Goal: Submit feedback/report problem: Submit feedback/report problem

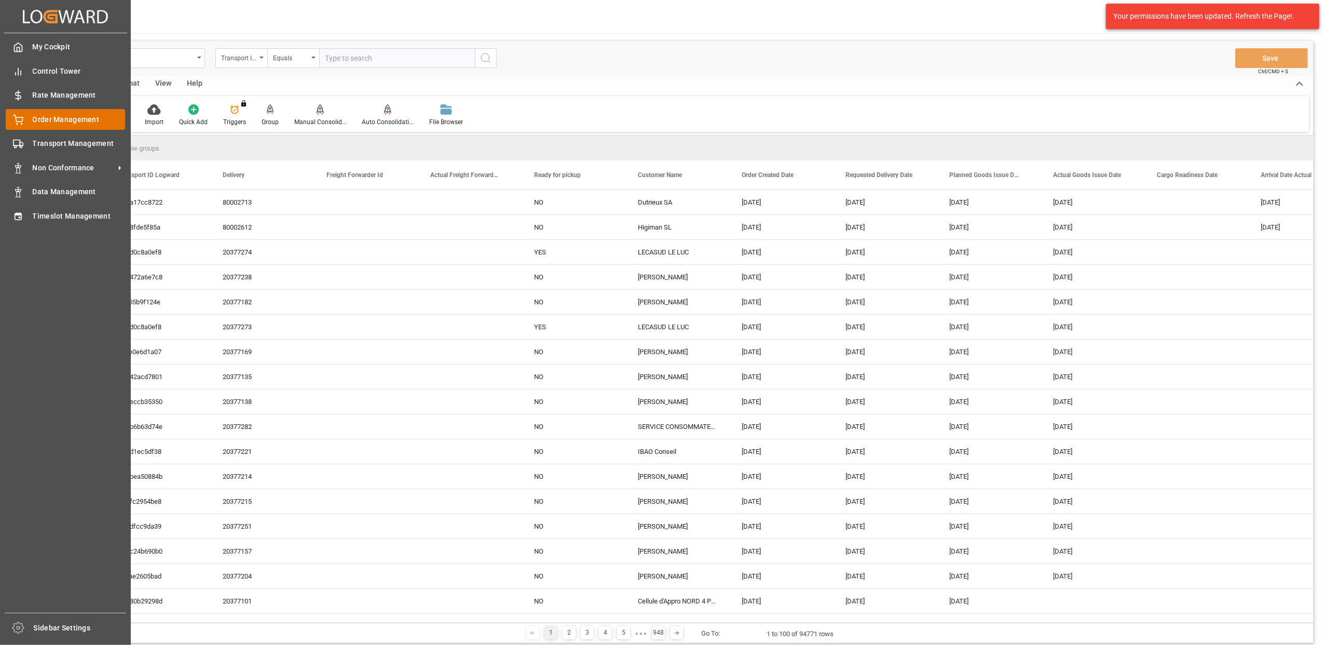
click at [24, 123] on div "Order Management Order Management" at bounding box center [65, 119] width 119 height 20
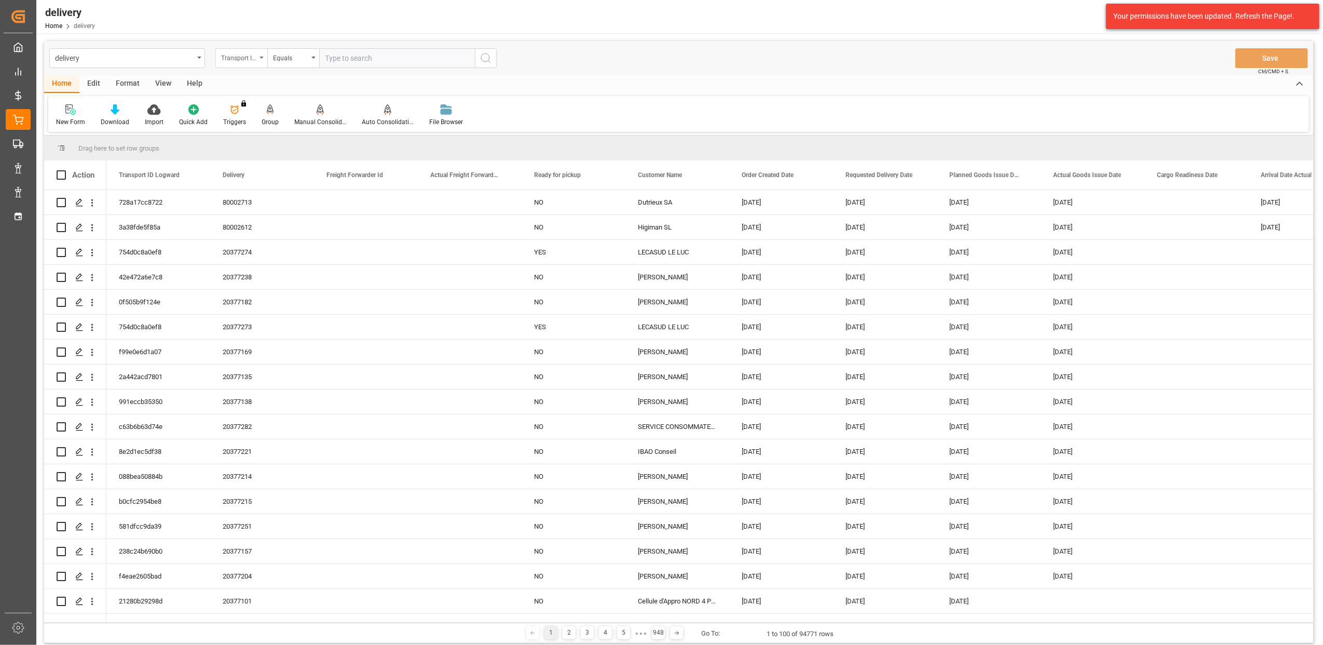
click at [260, 60] on div "Transport ID Logward" at bounding box center [241, 58] width 52 height 20
click at [250, 129] on div "Delivery" at bounding box center [293, 128] width 155 height 22
click at [330, 61] on input "text" at bounding box center [397, 58] width 156 height 20
type input "20376857"
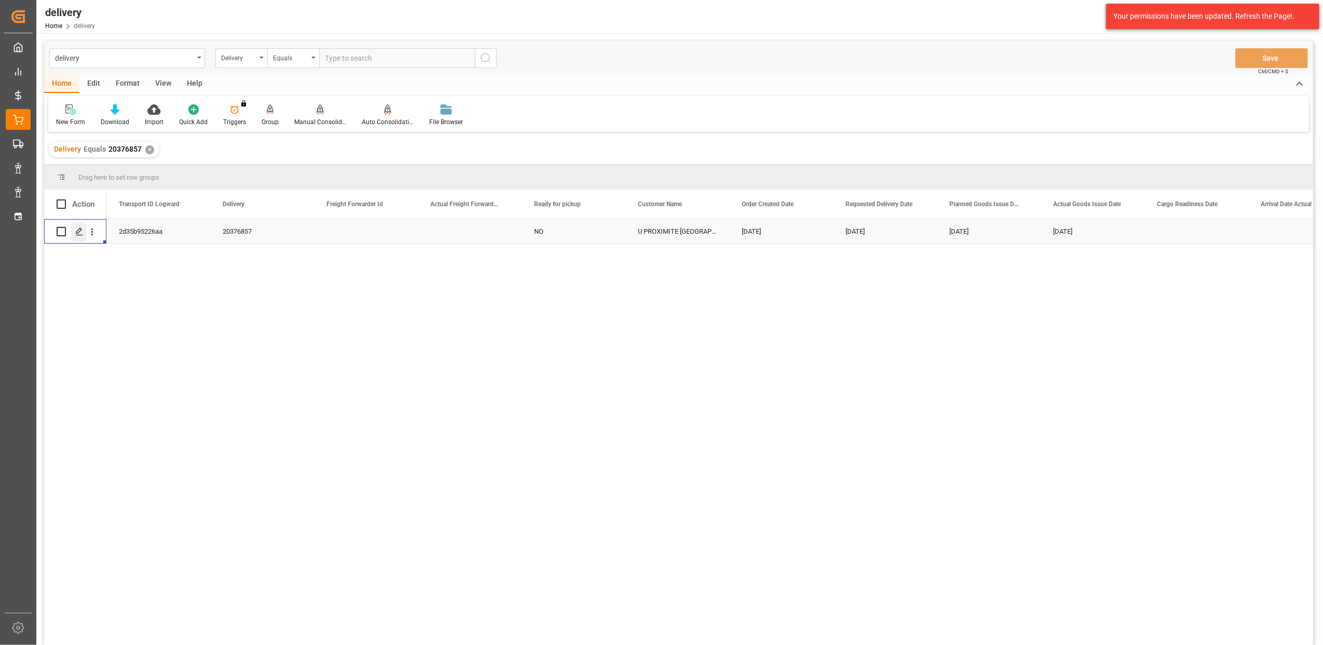
click at [83, 230] on icon "Press SPACE to select this row." at bounding box center [79, 231] width 8 height 8
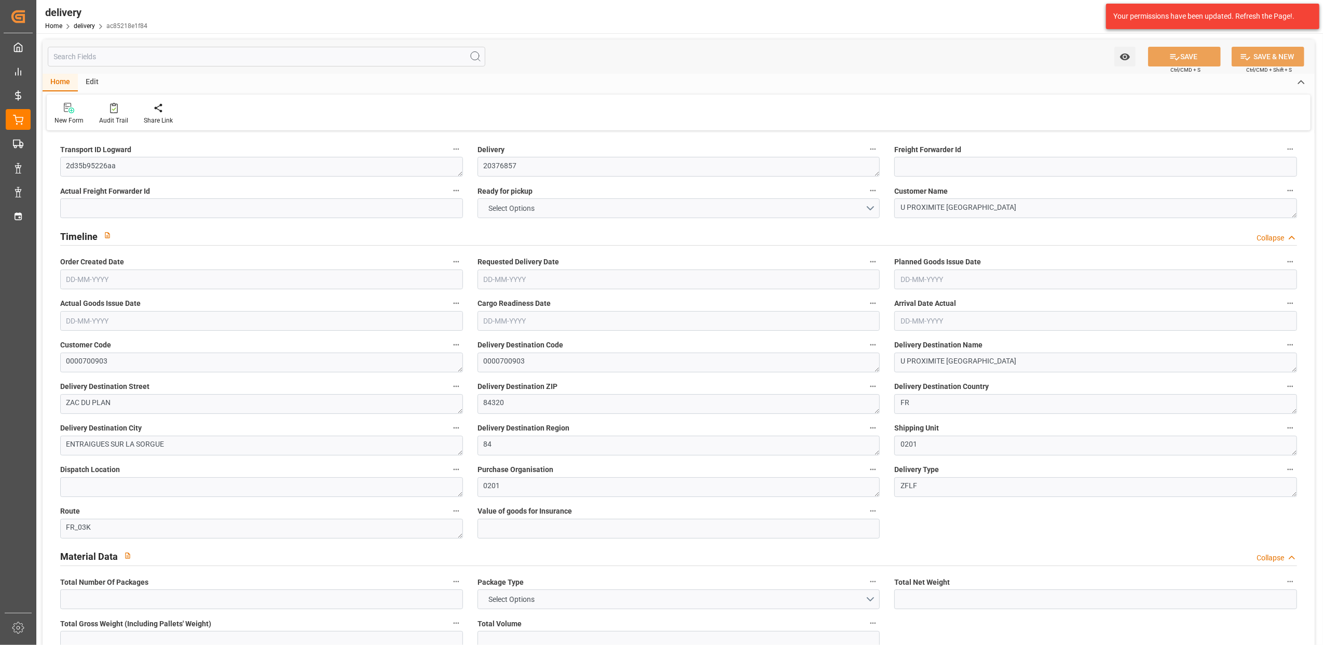
type input "3"
type input "299.04"
type input "396.648"
type input "854.4"
type input "74"
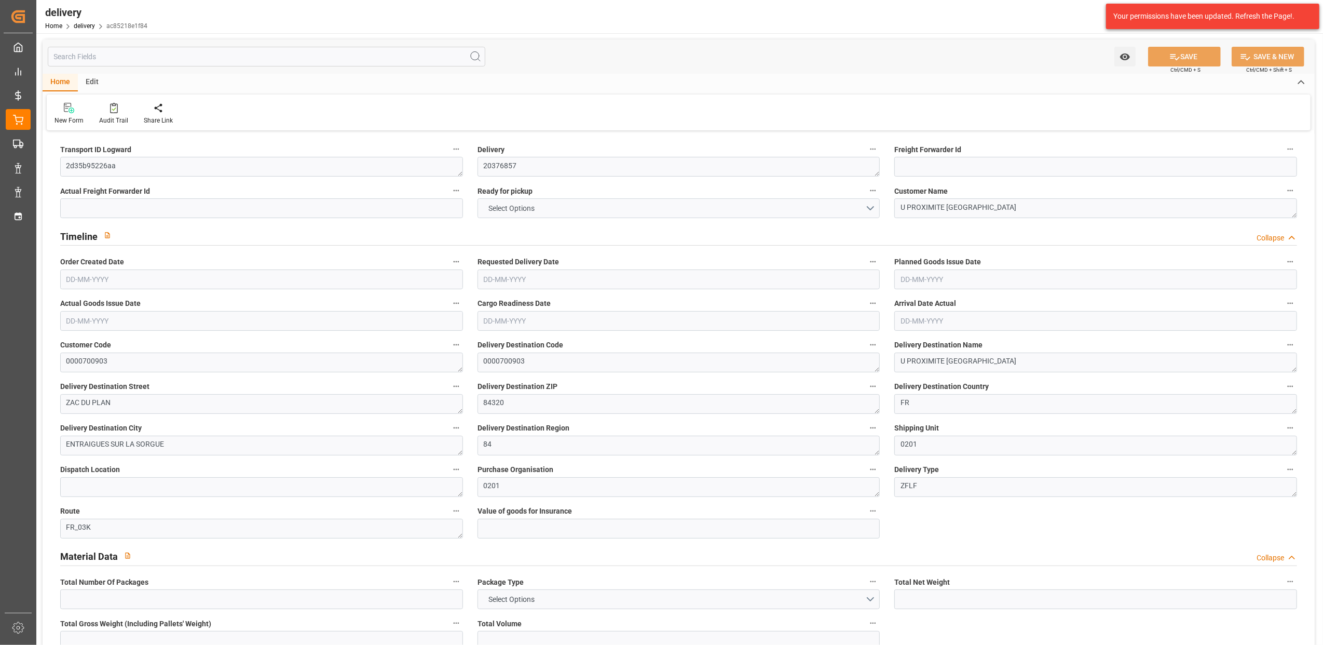
type input "3"
type input "0"
type input "1"
type input "0"
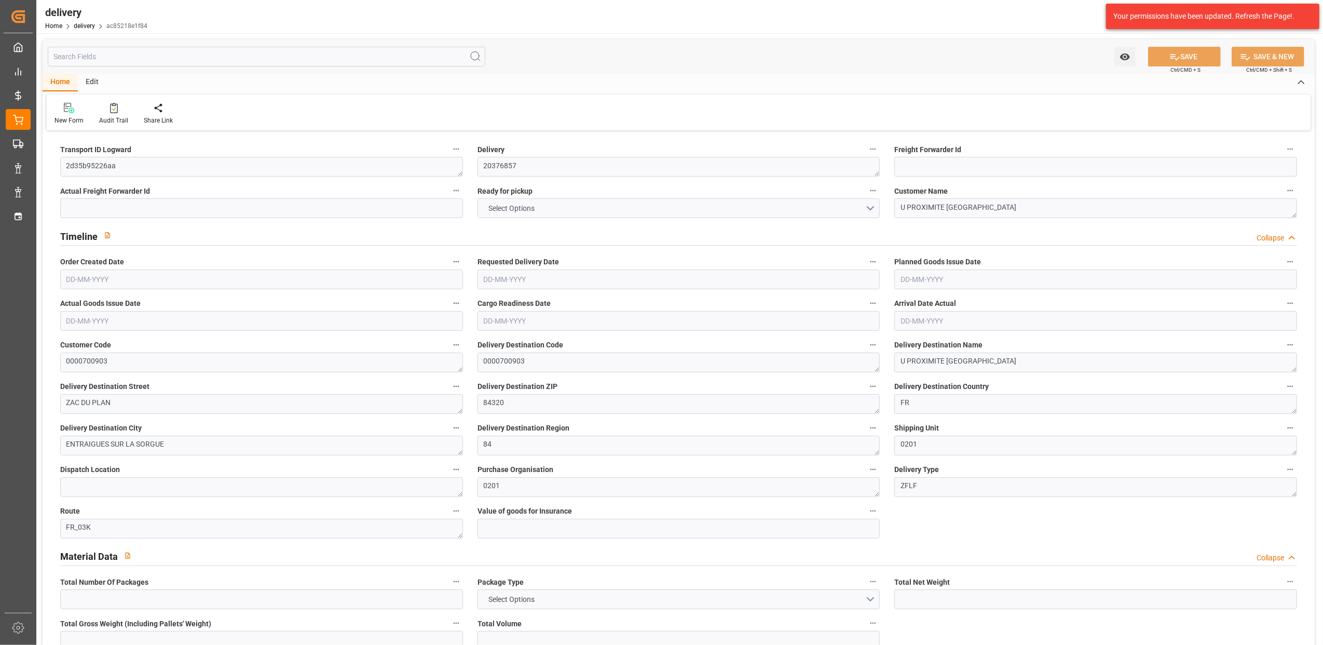
type input "0"
type input "162.8637"
type input "0"
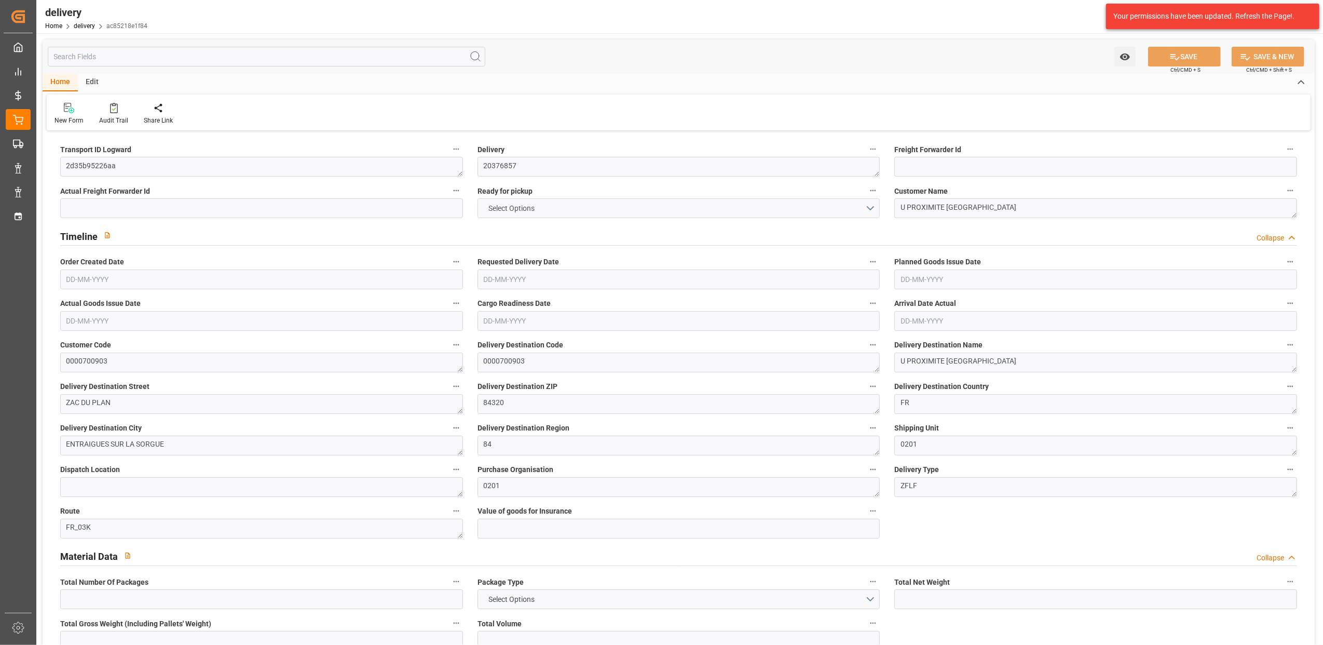
type input "26.64"
type input "1.5"
type input "1.3"
type input "0"
type input "4.5"
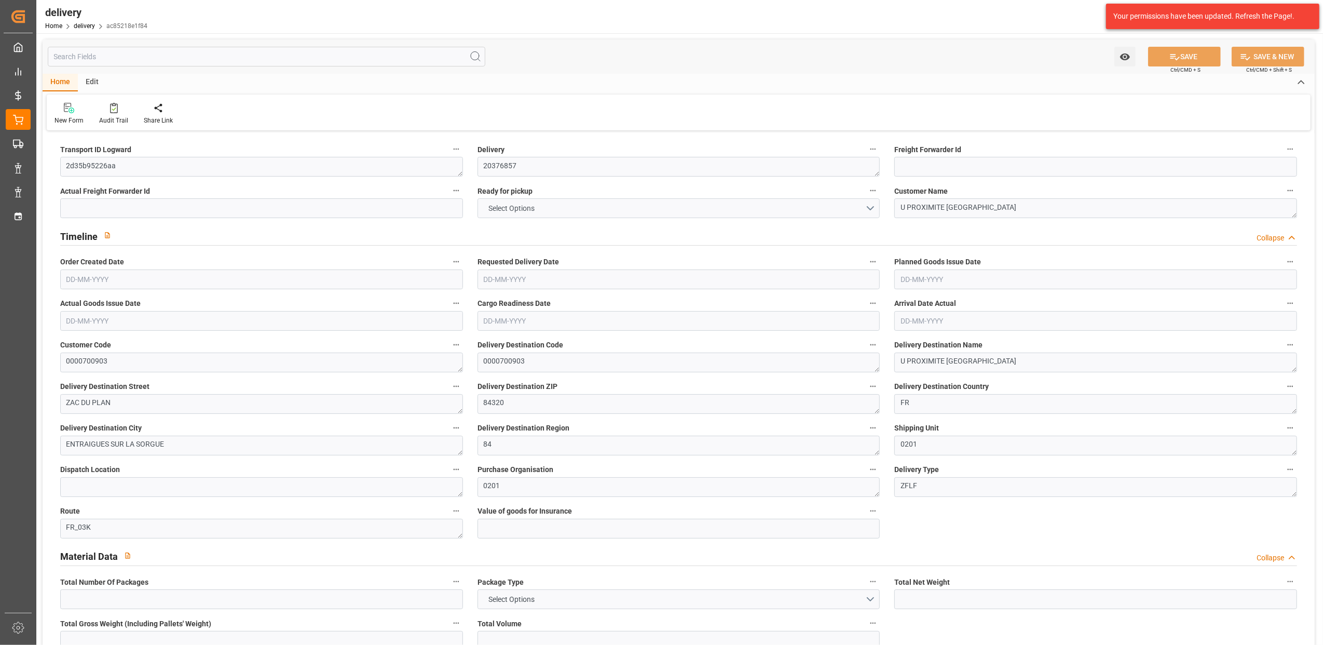
type input "327.648"
type input "1"
type input "101"
type input "2025.1559"
type input "0.1299"
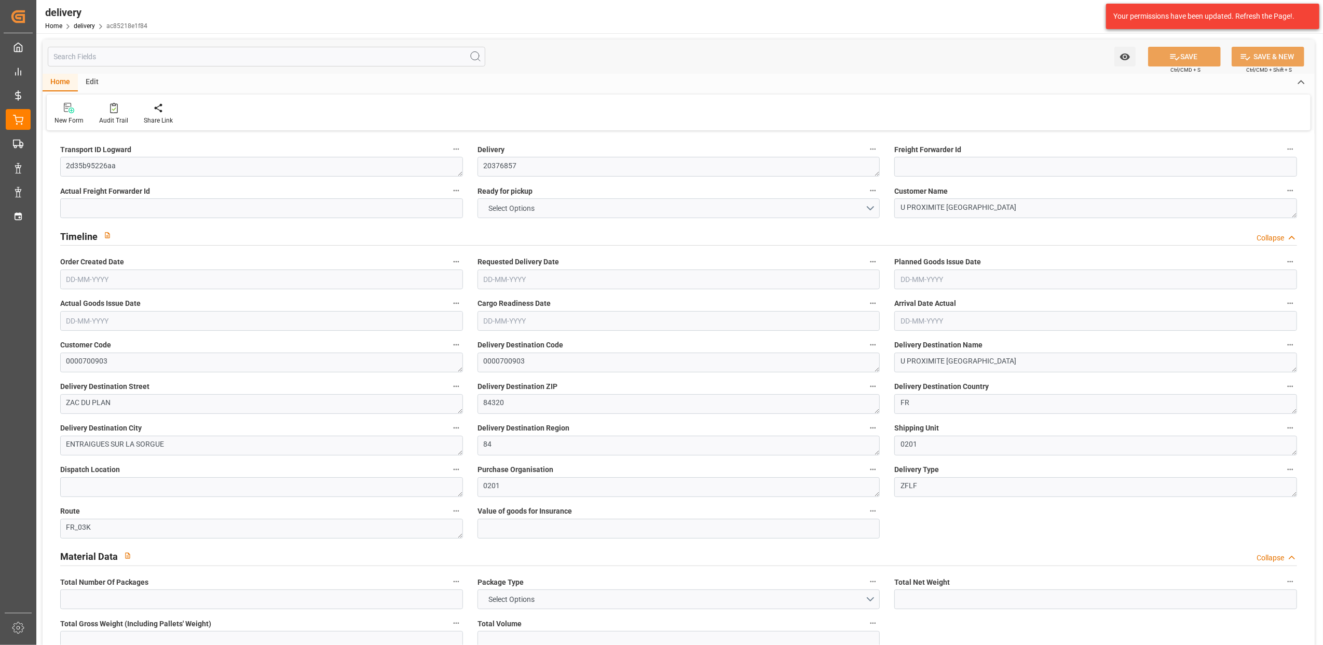
type input "0"
type input "[DATE]"
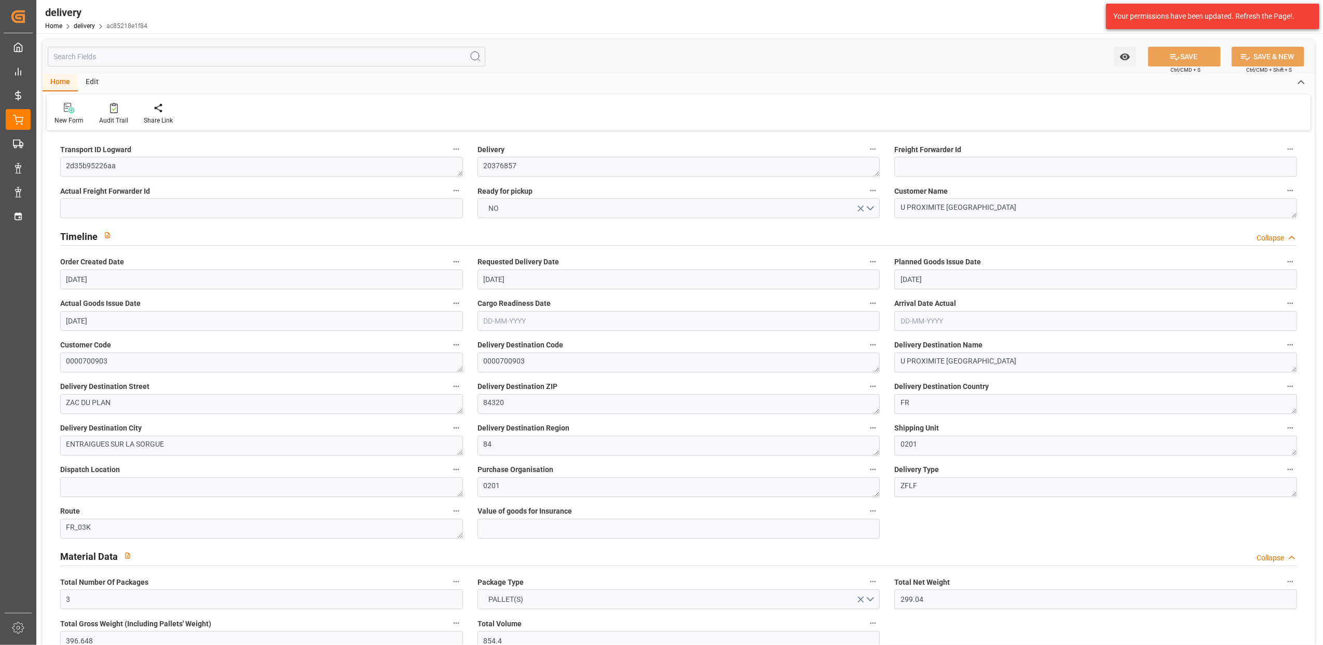
type input "[DATE] 11:00"
drag, startPoint x: 126, startPoint y: 162, endPoint x: 0, endPoint y: 153, distance: 126.0
click at [0, 153] on html "Created by potrace 1.15, written by [PERSON_NAME] [DATE]-[DATE] Created by potr…" at bounding box center [661, 322] width 1323 height 645
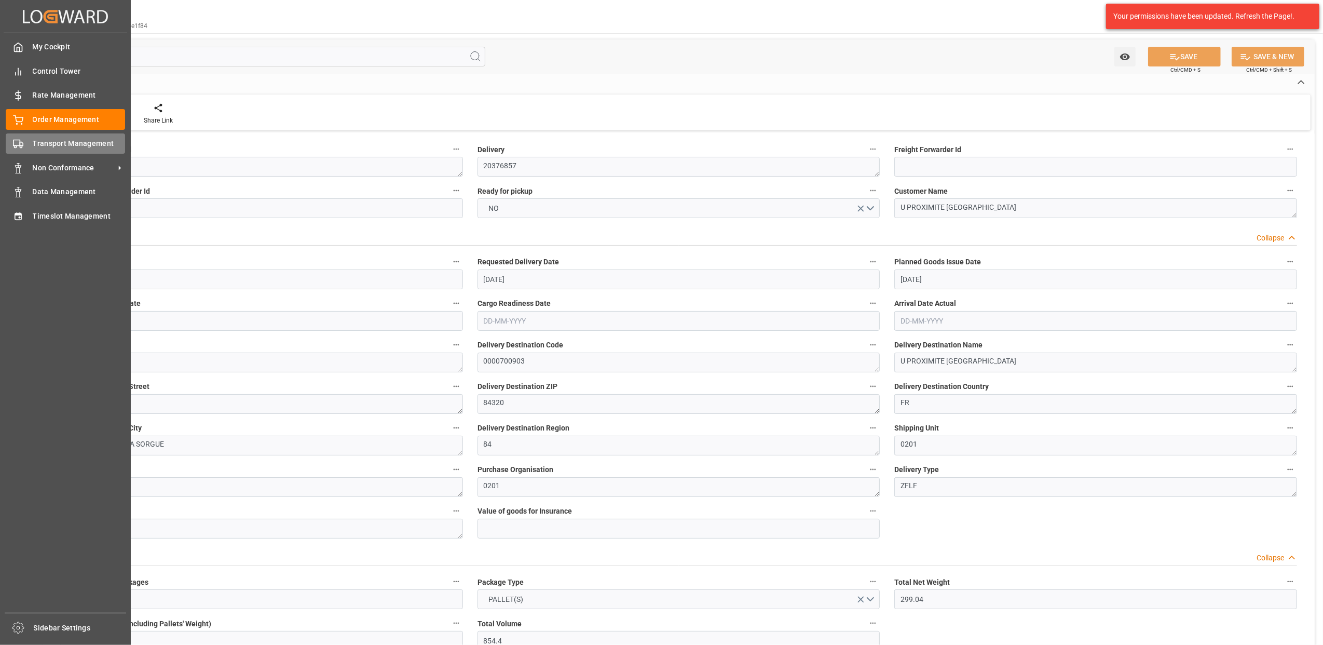
click at [29, 139] on div "Transport Management Transport Management" at bounding box center [65, 143] width 119 height 20
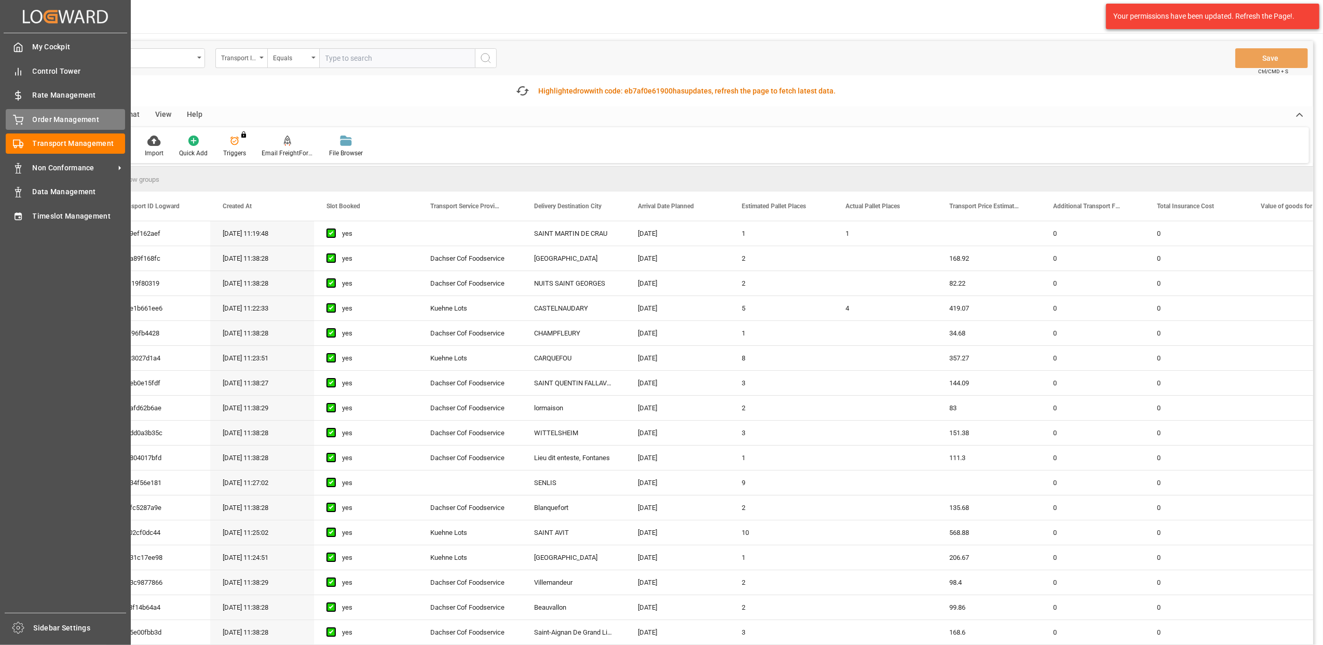
click at [19, 121] on icon at bounding box center [18, 120] width 10 height 10
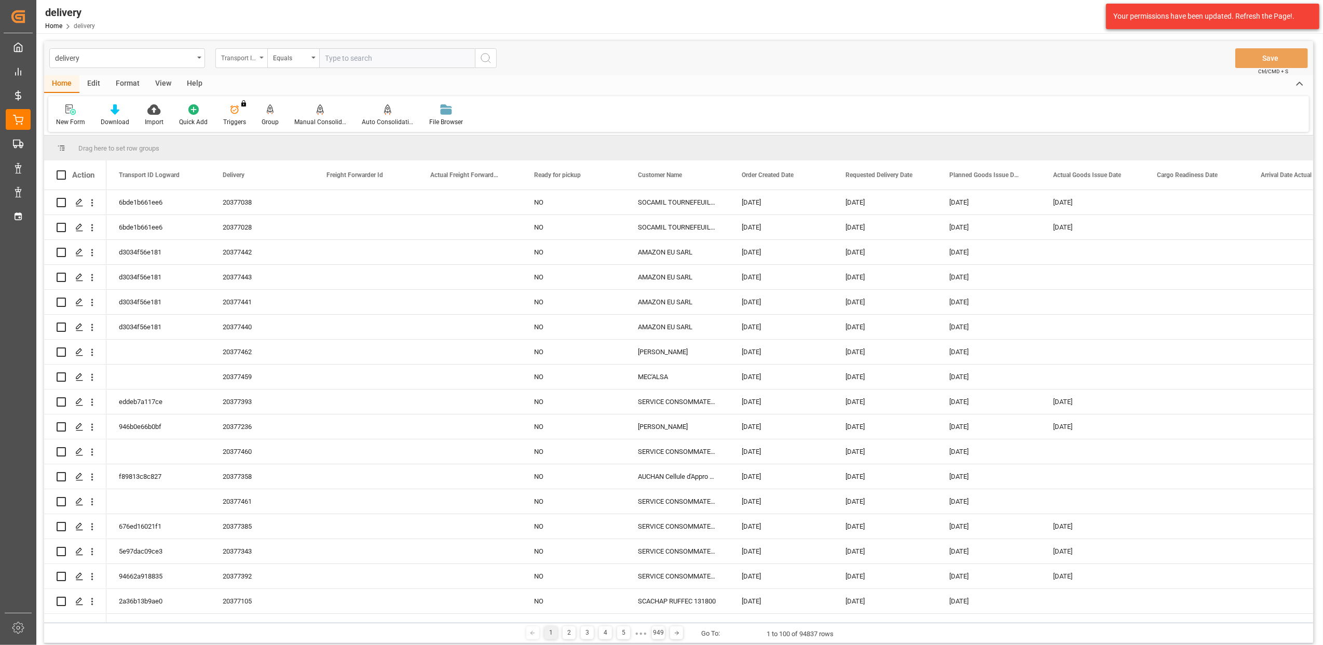
click at [262, 60] on div "Transport ID Logward" at bounding box center [241, 58] width 52 height 20
click at [270, 129] on div "Delivery" at bounding box center [293, 128] width 155 height 22
click at [333, 59] on input "text" at bounding box center [397, 58] width 156 height 20
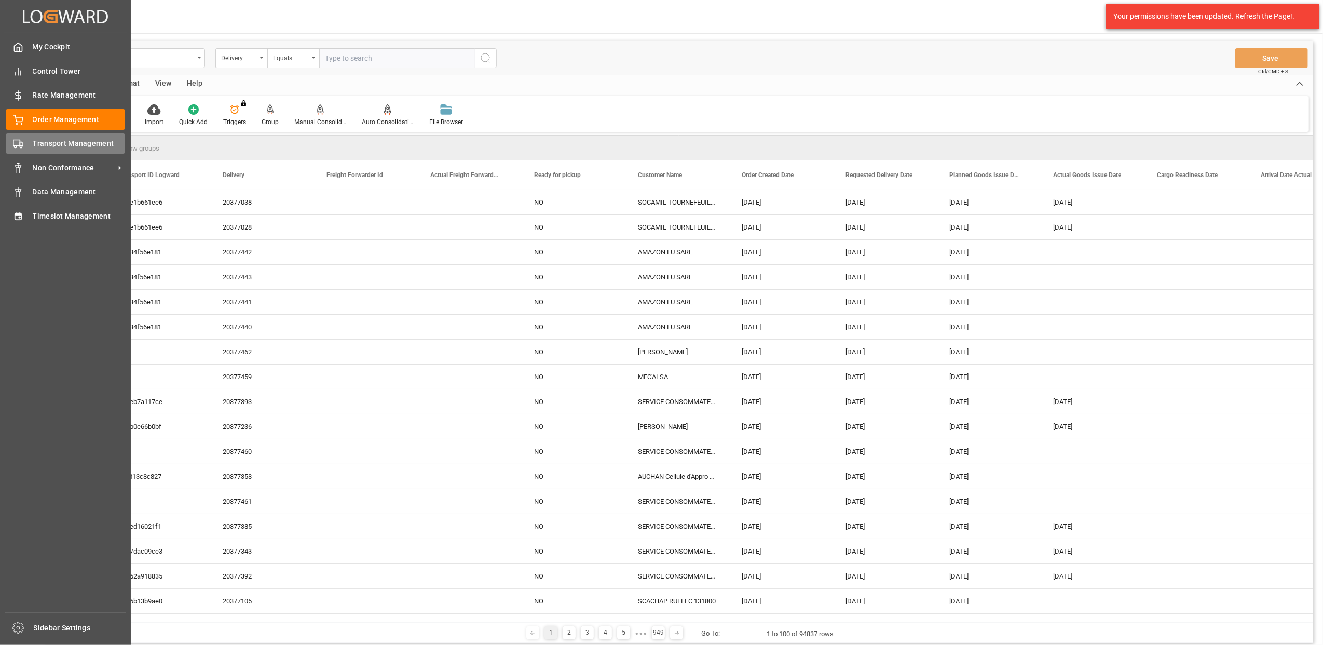
click at [27, 143] on div "Transport Management Transport Management" at bounding box center [65, 143] width 119 height 20
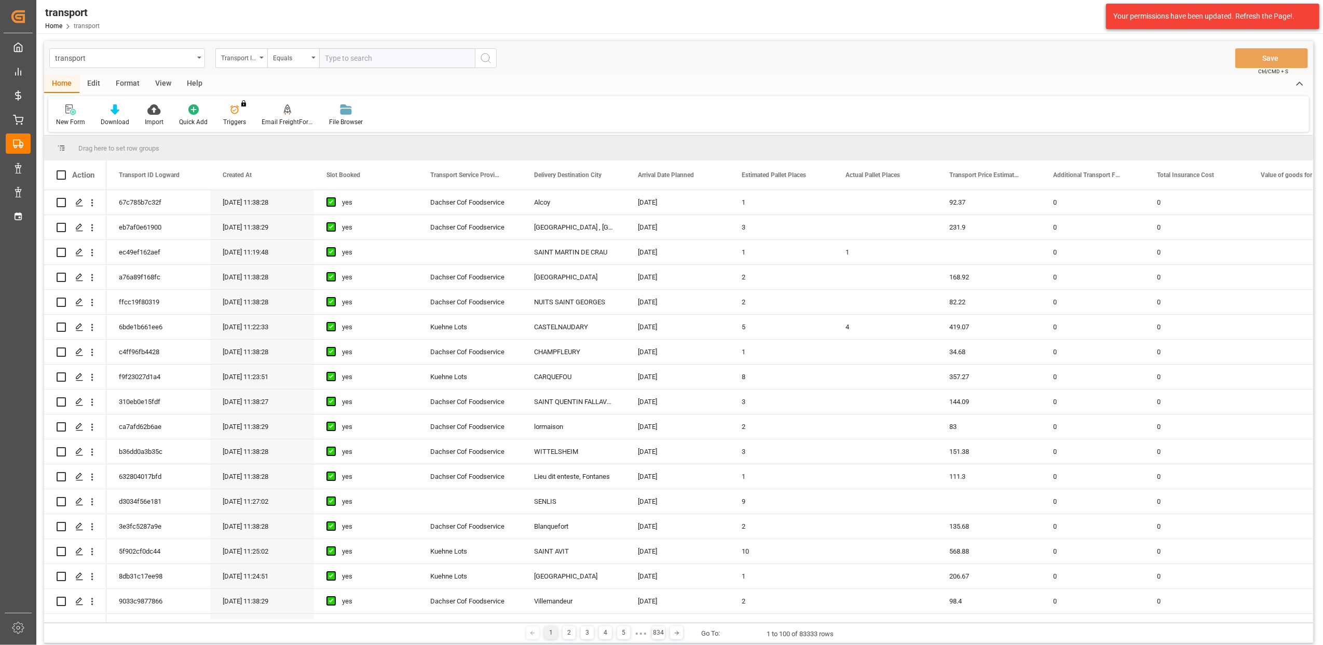
click at [370, 56] on input "text" at bounding box center [397, 58] width 156 height 20
paste input "2d35b95226aa"
type input "2d35b95226aa"
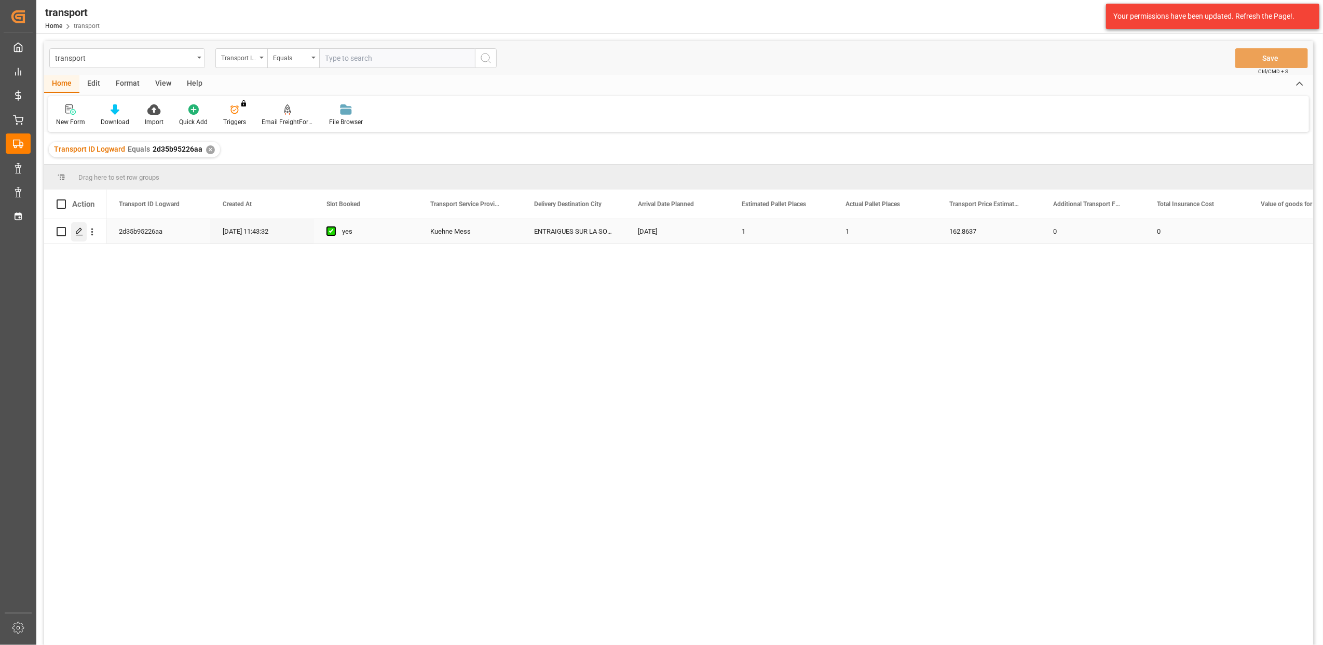
click at [79, 233] on polygon "Press SPACE to select this row." at bounding box center [78, 230] width 5 height 5
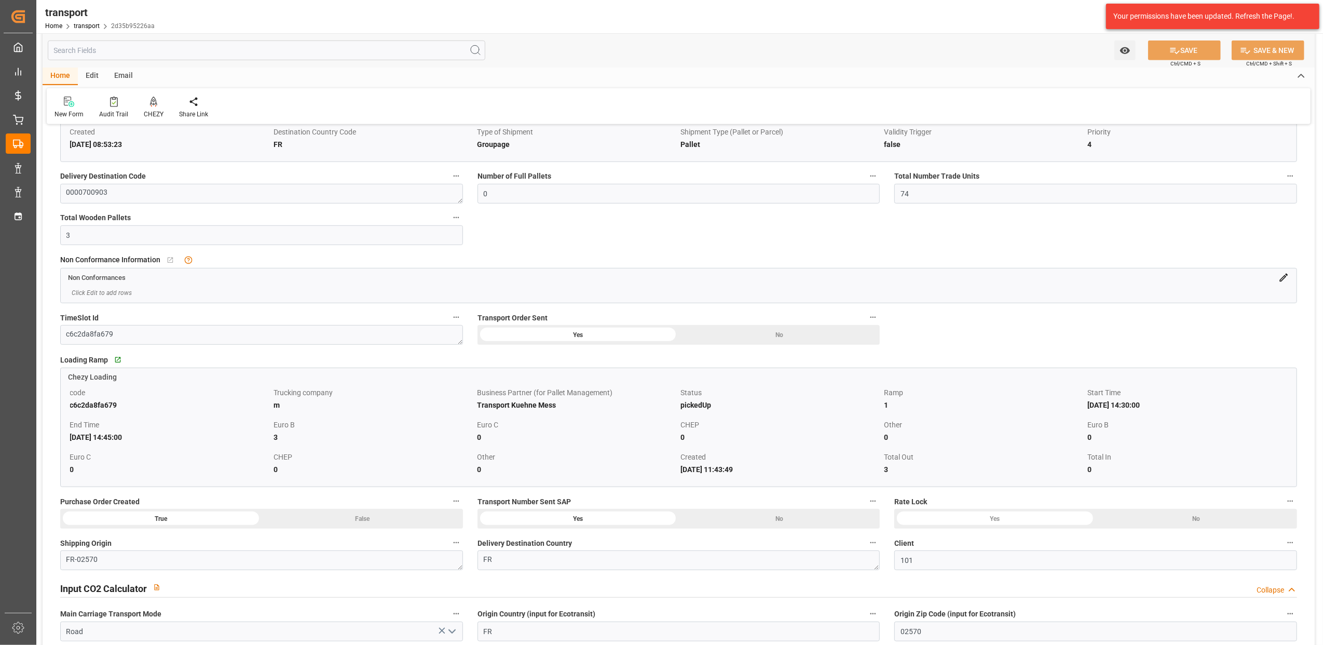
scroll to position [623, 0]
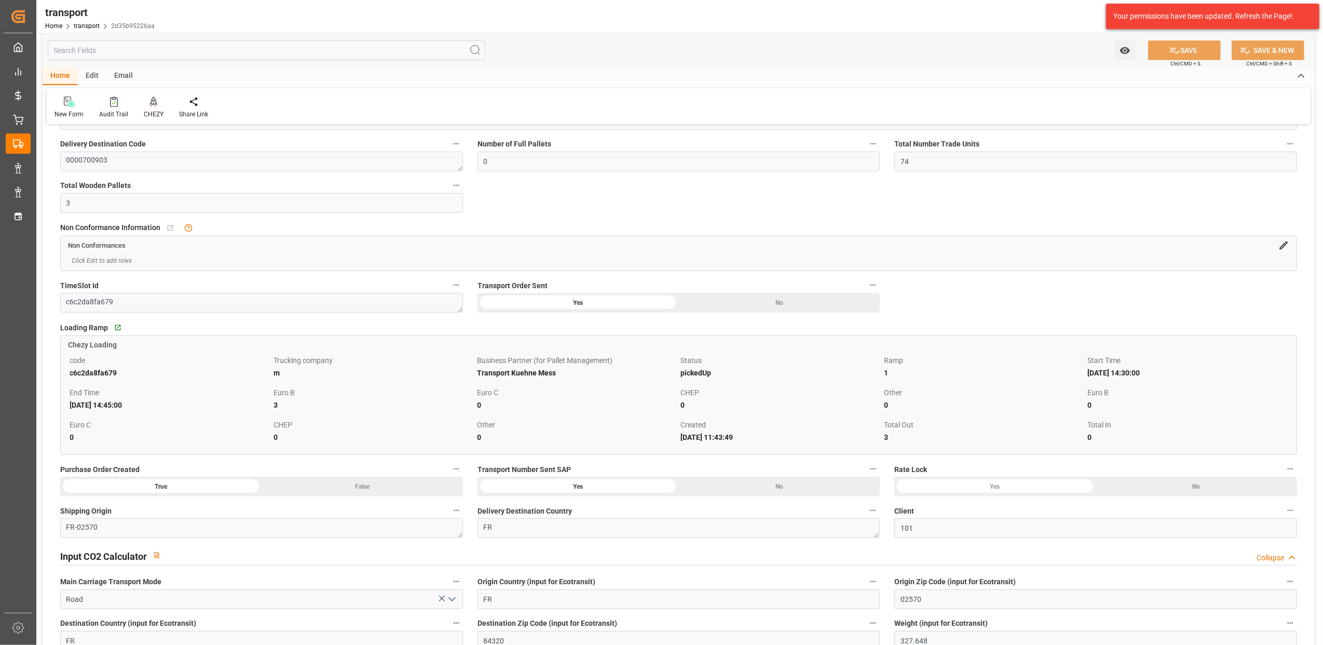
click at [1284, 247] on icon at bounding box center [1284, 245] width 8 height 8
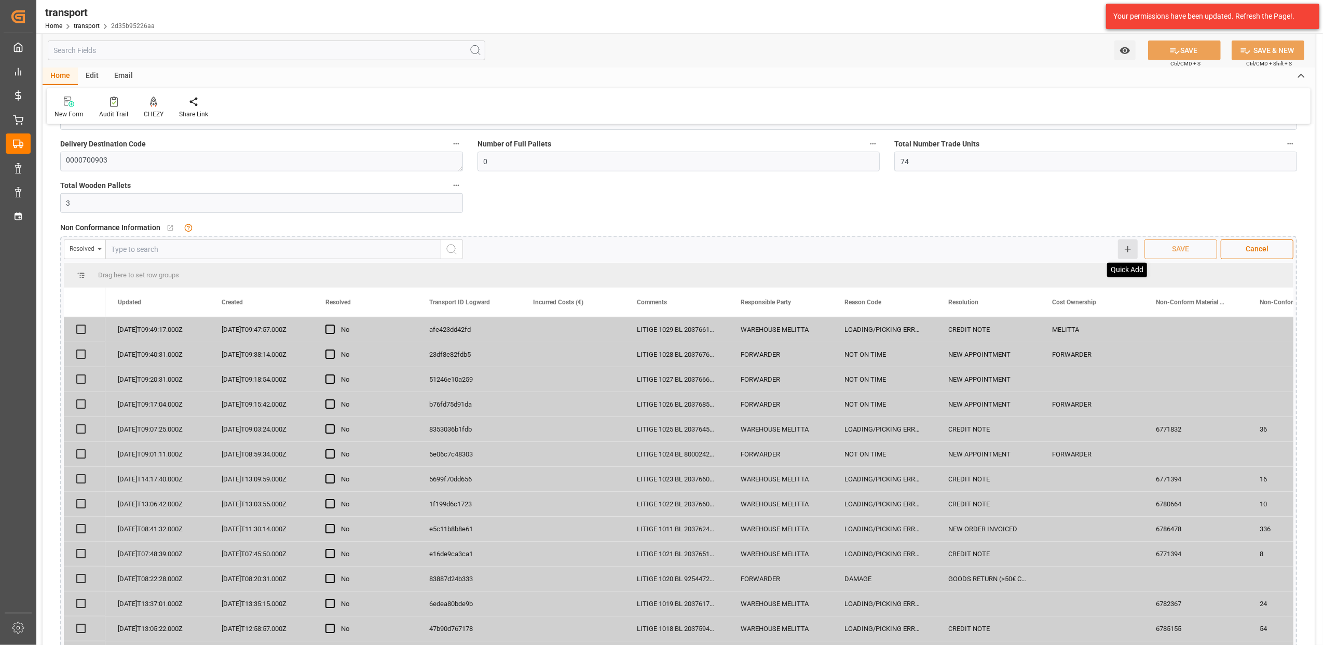
click at [1130, 249] on icon at bounding box center [1127, 248] width 9 height 9
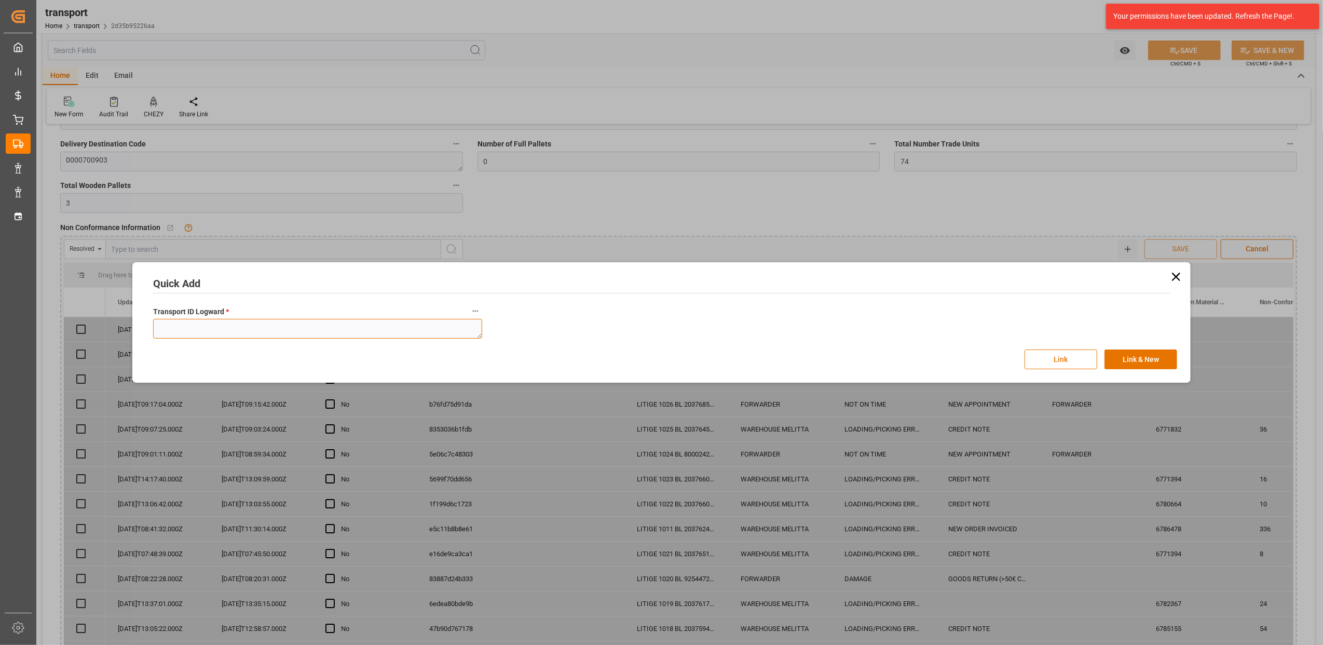
click at [235, 324] on textarea at bounding box center [317, 329] width 329 height 20
paste textarea "2d35b95226aa"
type textarea "2d35b95226aa"
click at [1076, 355] on button "Link" at bounding box center [1061, 359] width 73 height 20
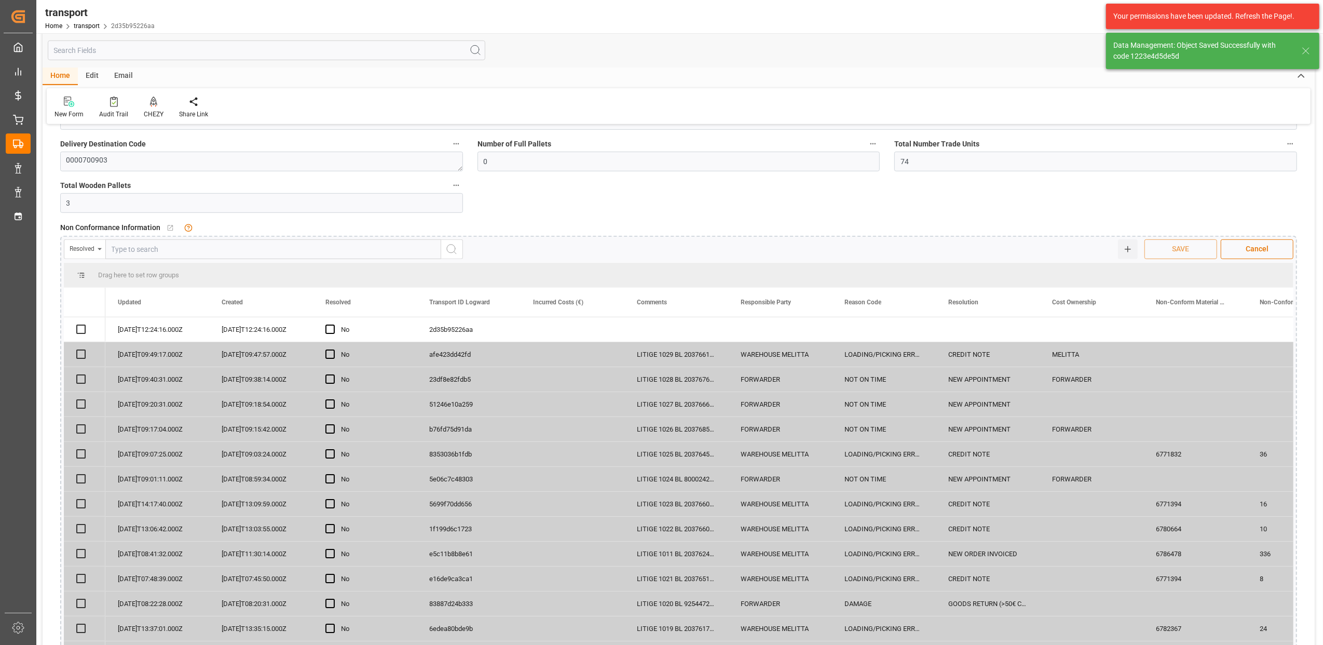
checkbox input "true"
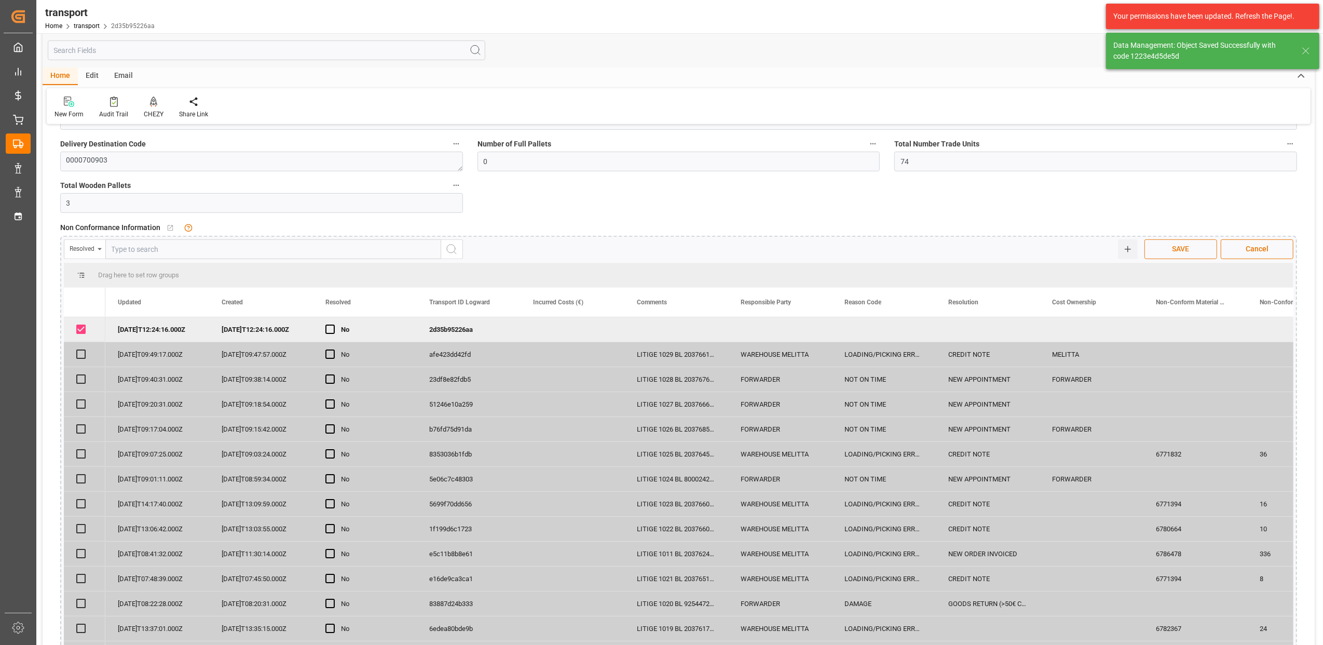
click at [1178, 254] on span "SAVE" at bounding box center [1181, 248] width 28 height 11
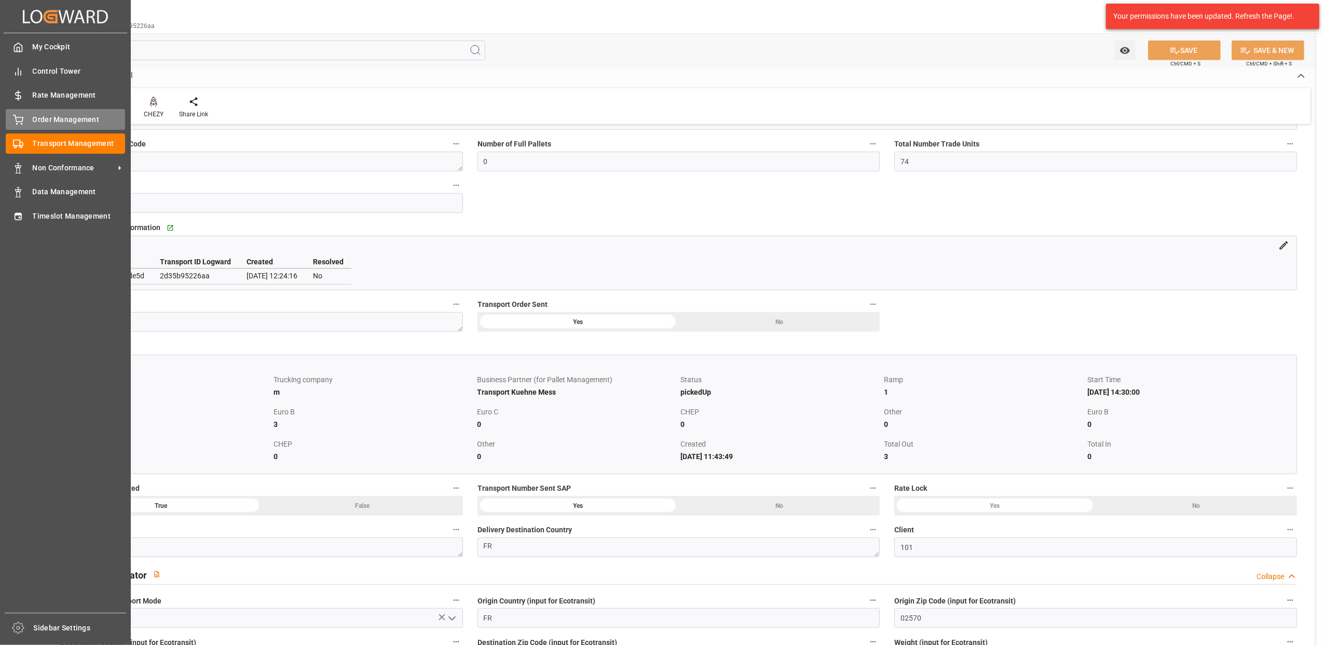
click at [21, 117] on icon at bounding box center [18, 120] width 10 height 10
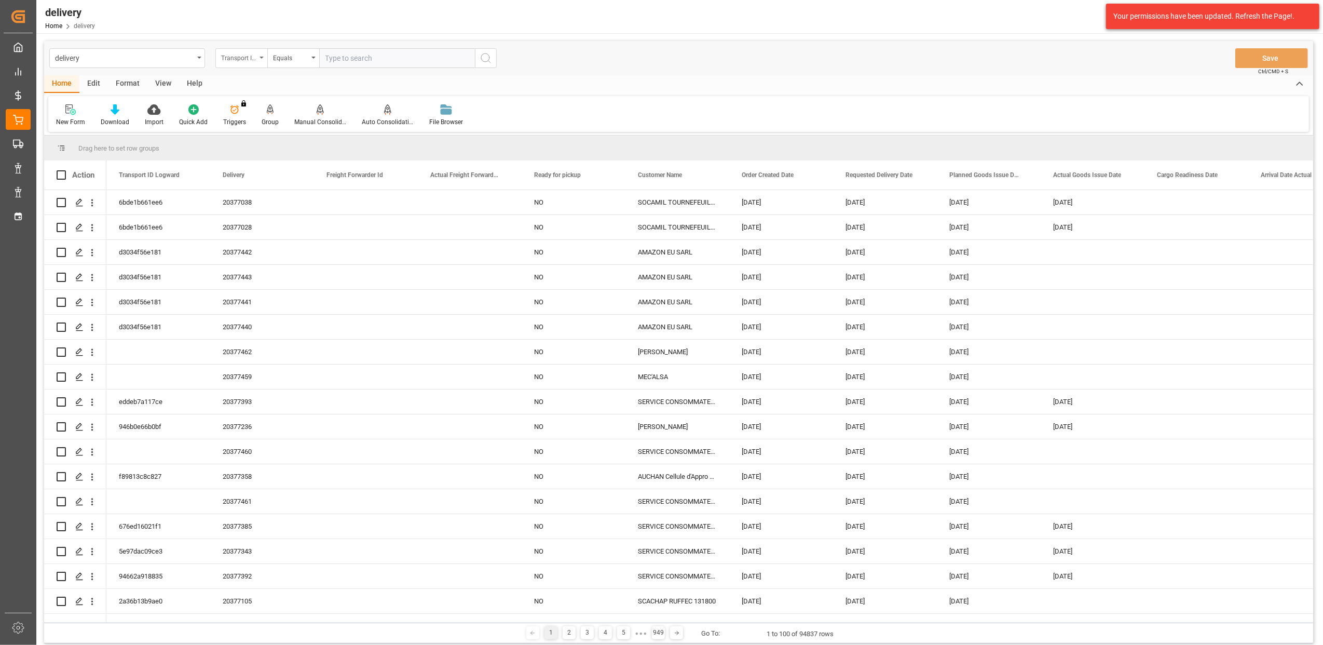
click at [262, 59] on div "Transport ID Logward" at bounding box center [241, 58] width 52 height 20
click at [265, 129] on div "Delivery" at bounding box center [293, 128] width 155 height 22
click at [333, 56] on input "text" at bounding box center [397, 58] width 156 height 20
type input "20376857"
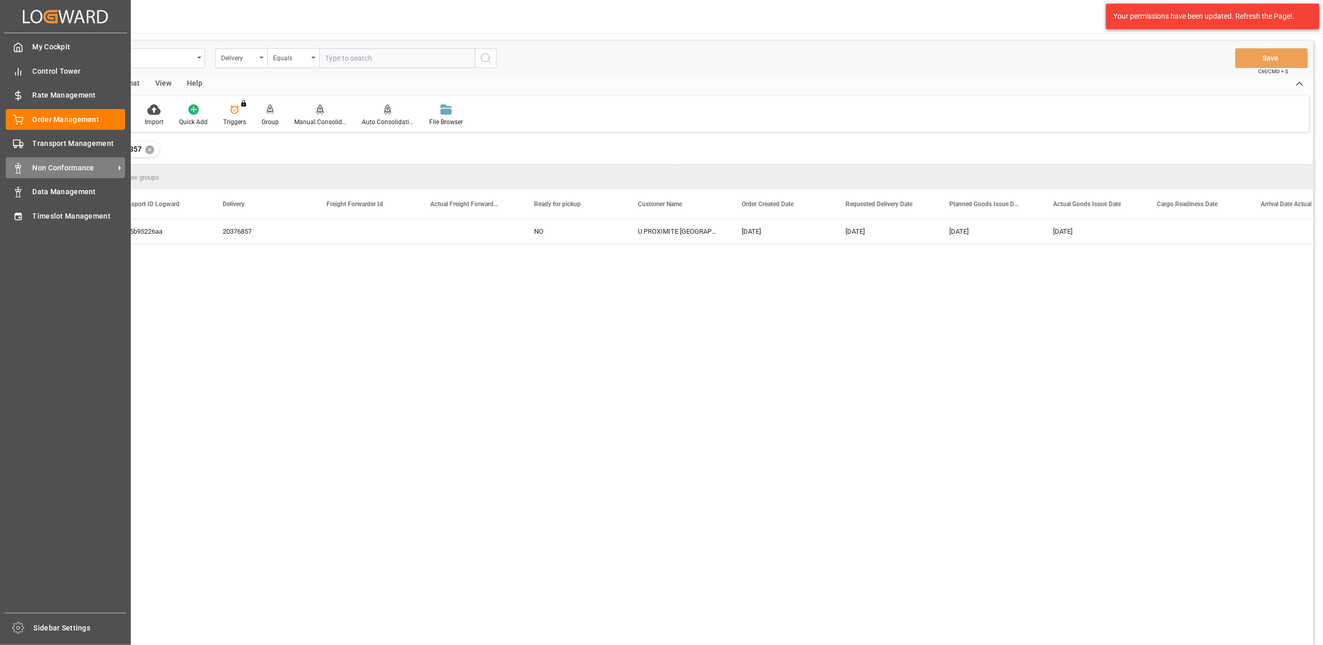
click at [31, 166] on div "Non Conformance Non Conformance" at bounding box center [65, 167] width 119 height 20
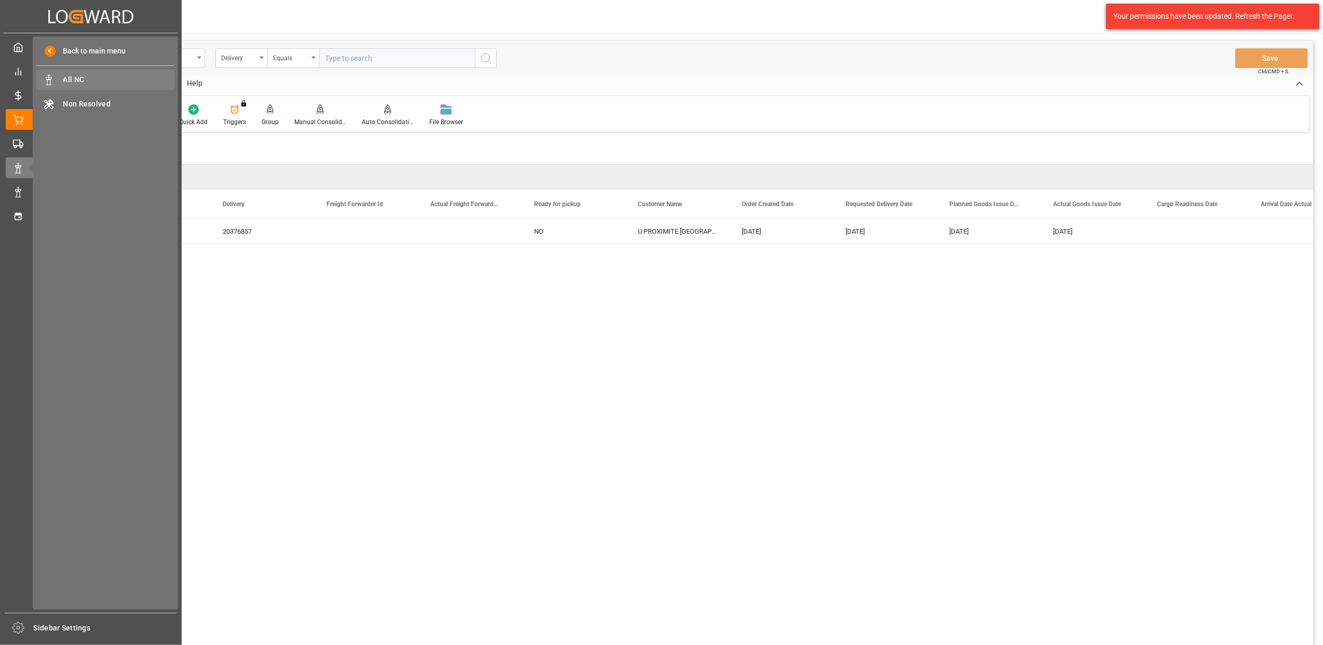
click at [77, 84] on span "All NC" at bounding box center [119, 79] width 112 height 11
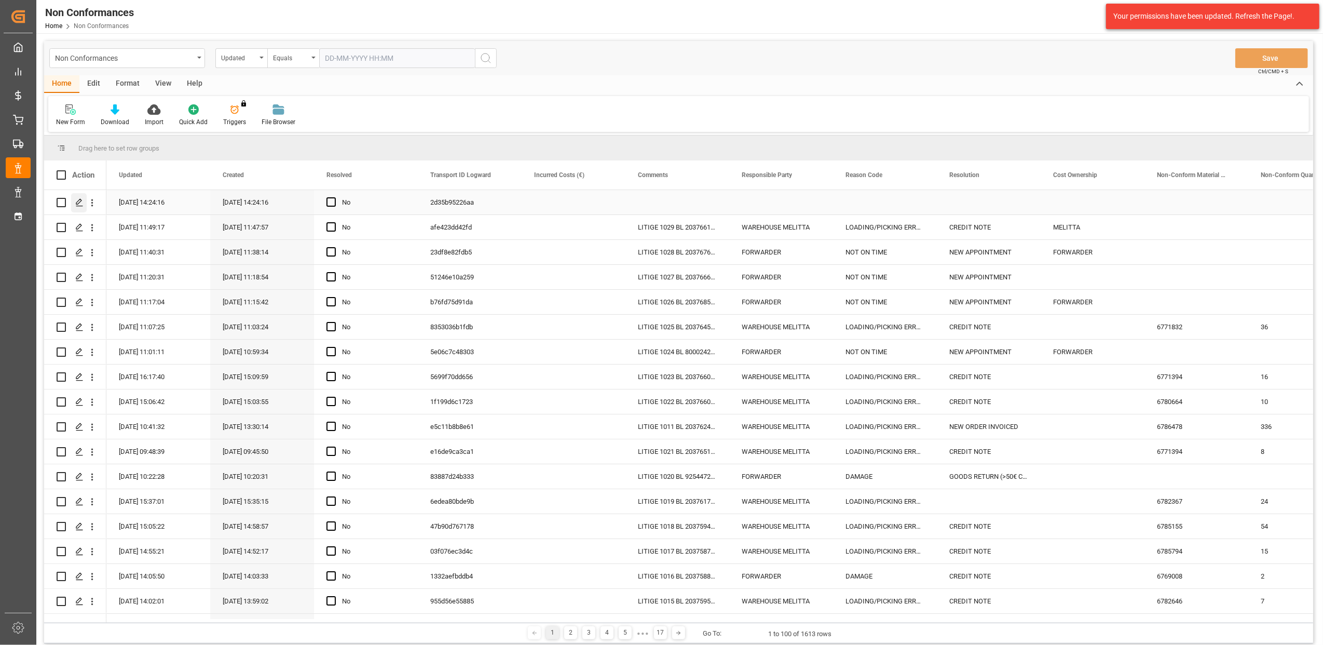
click at [81, 203] on icon "Press SPACE to select this row." at bounding box center [79, 202] width 8 height 8
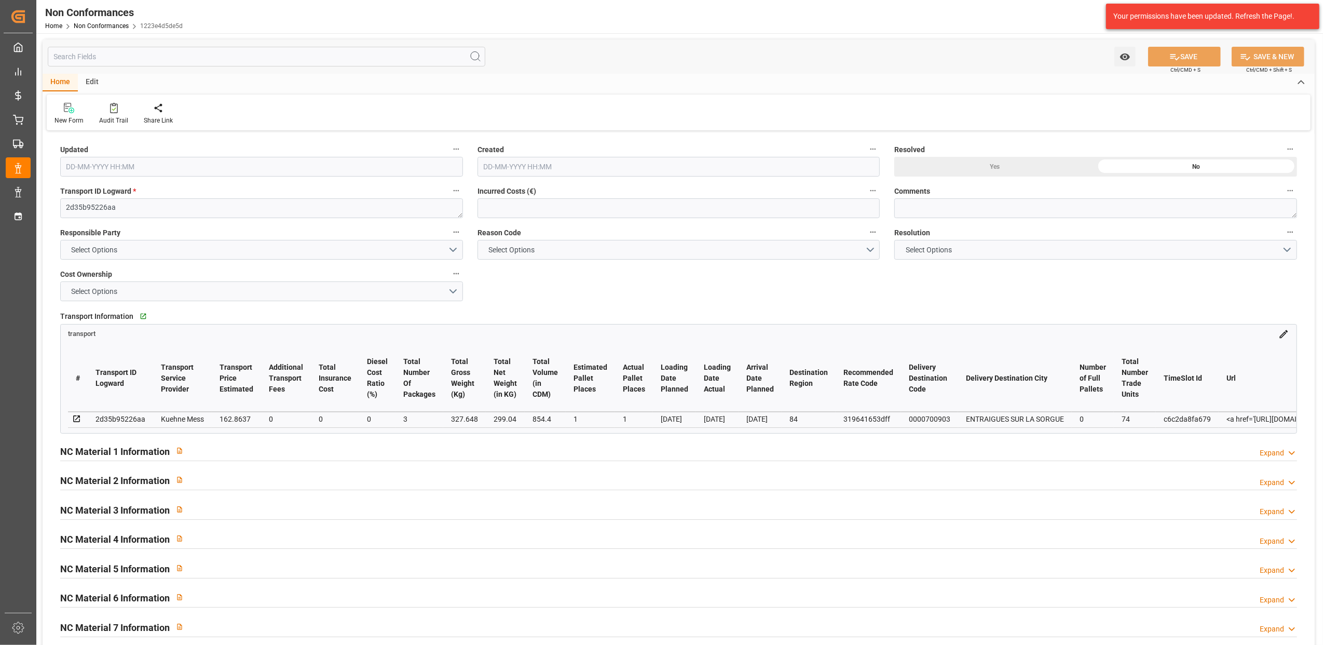
type input "[DATE] 12:24"
click at [449, 247] on button "Select Options" at bounding box center [261, 250] width 403 height 20
click at [115, 316] on div "CUSTOMER" at bounding box center [262, 318] width 402 height 22
click at [870, 248] on button "Select Options" at bounding box center [679, 250] width 403 height 20
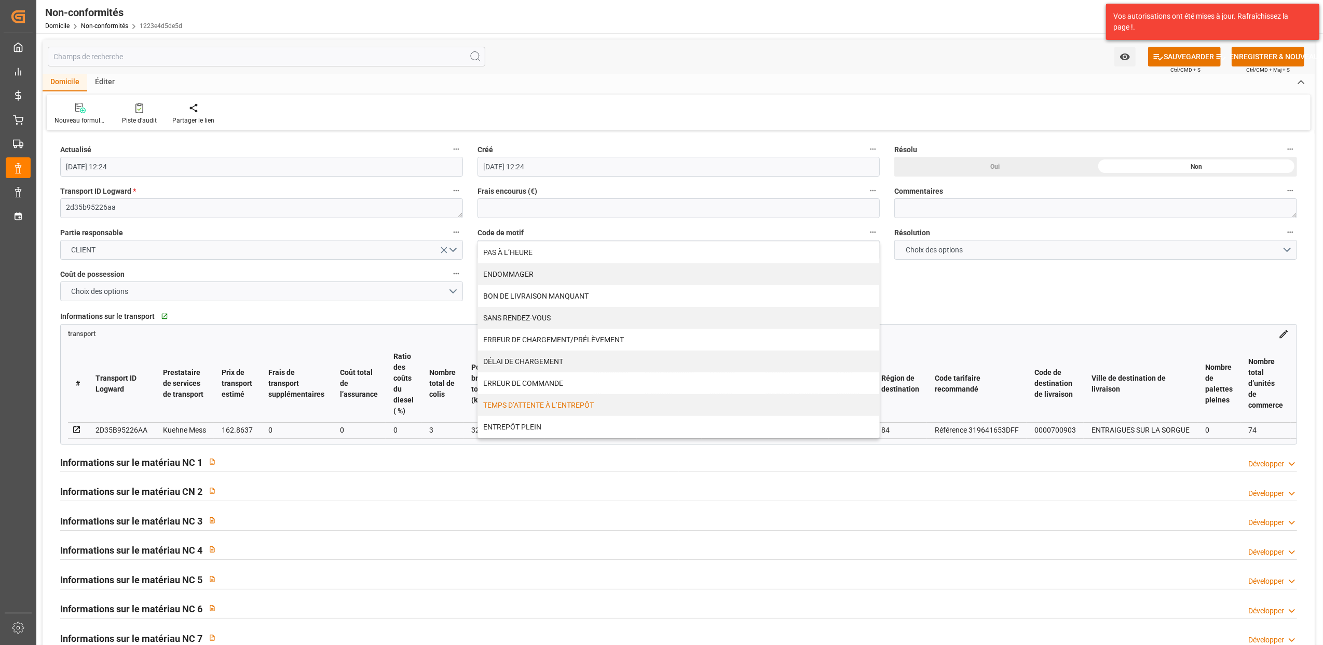
click at [567, 406] on div "TEMPS D’ATTENTE À L’ENTREPÔT" at bounding box center [679, 405] width 402 height 22
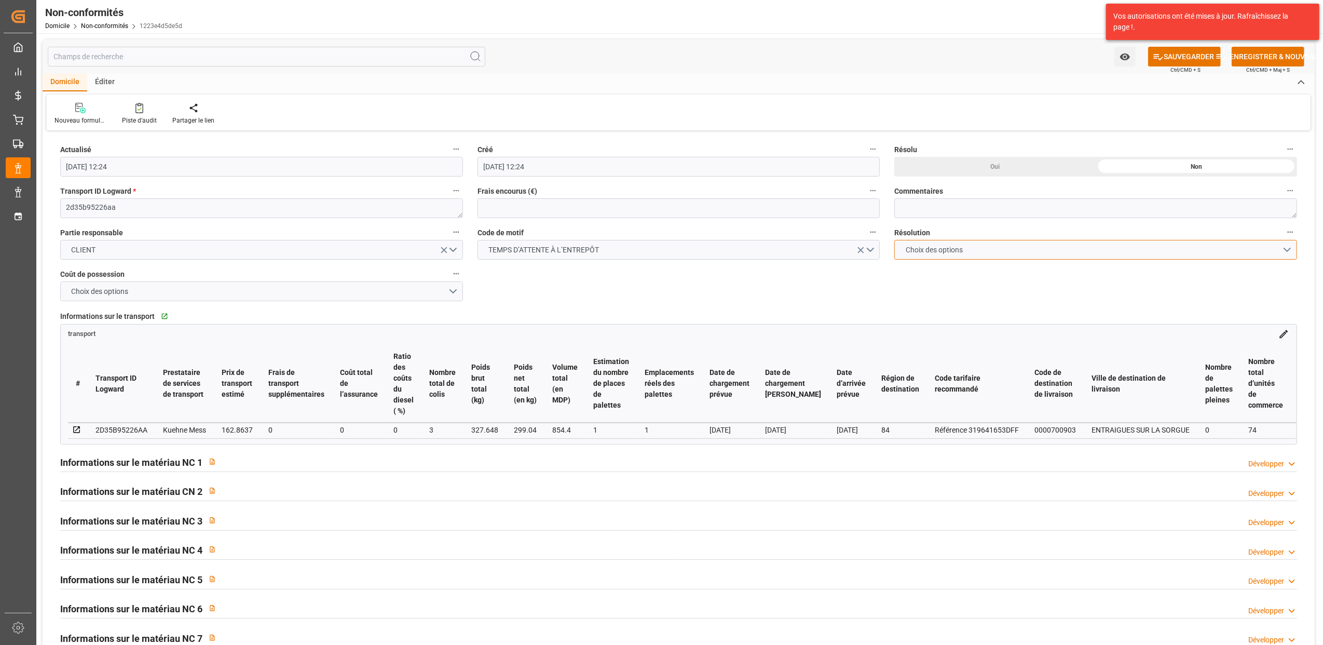
click at [1286, 249] on button "Choix des options" at bounding box center [1095, 250] width 403 height 20
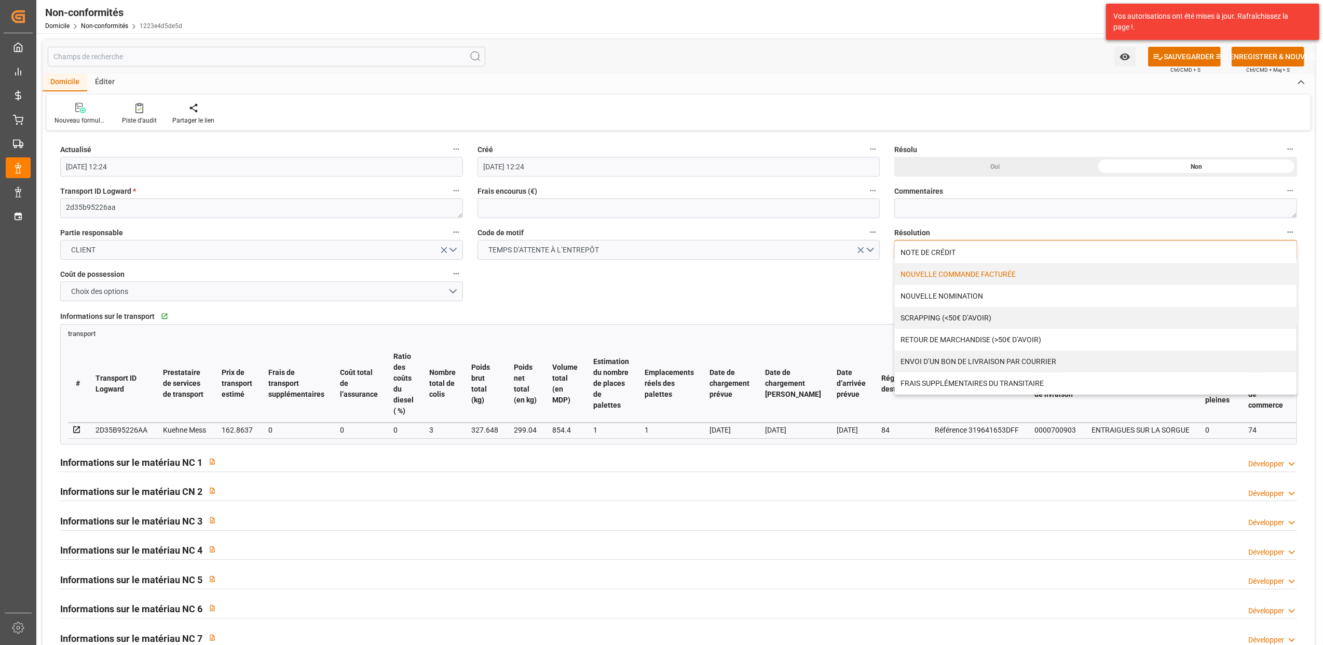
click at [951, 268] on div "NOUVELLE COMMANDE FACTURÉE" at bounding box center [1096, 274] width 402 height 22
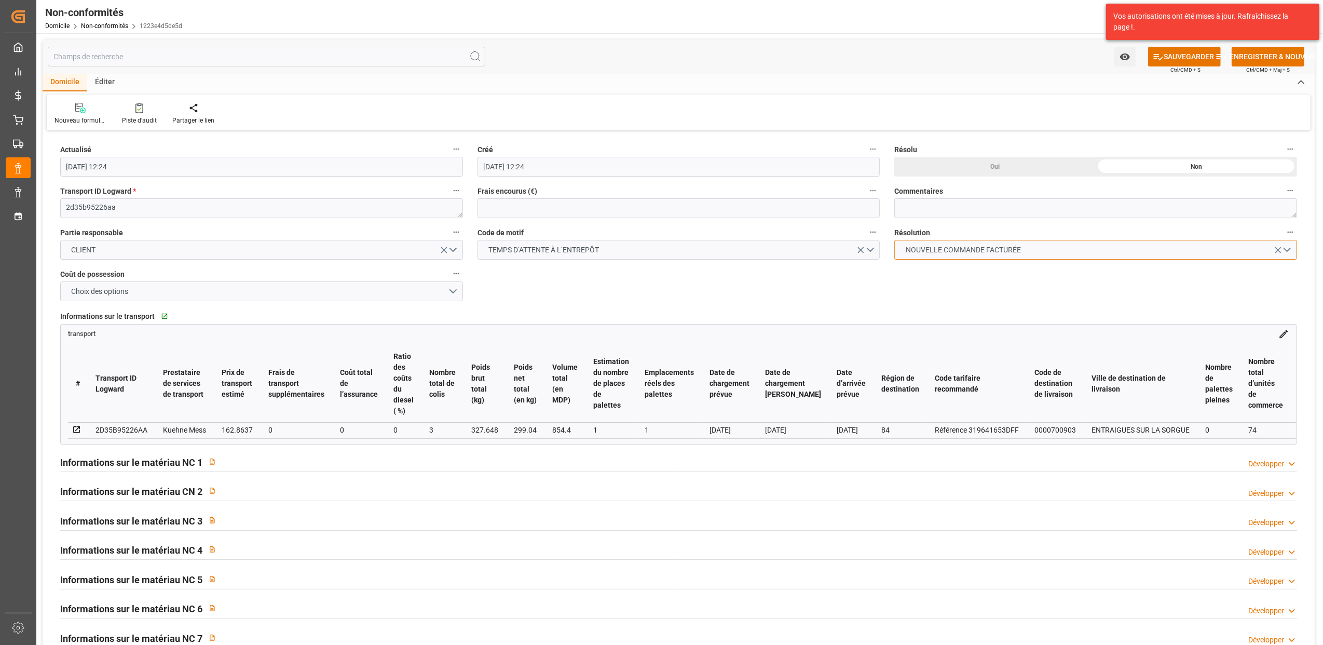
click at [1290, 246] on button "NOUVELLE COMMANDE FACTURÉE" at bounding box center [1095, 250] width 403 height 20
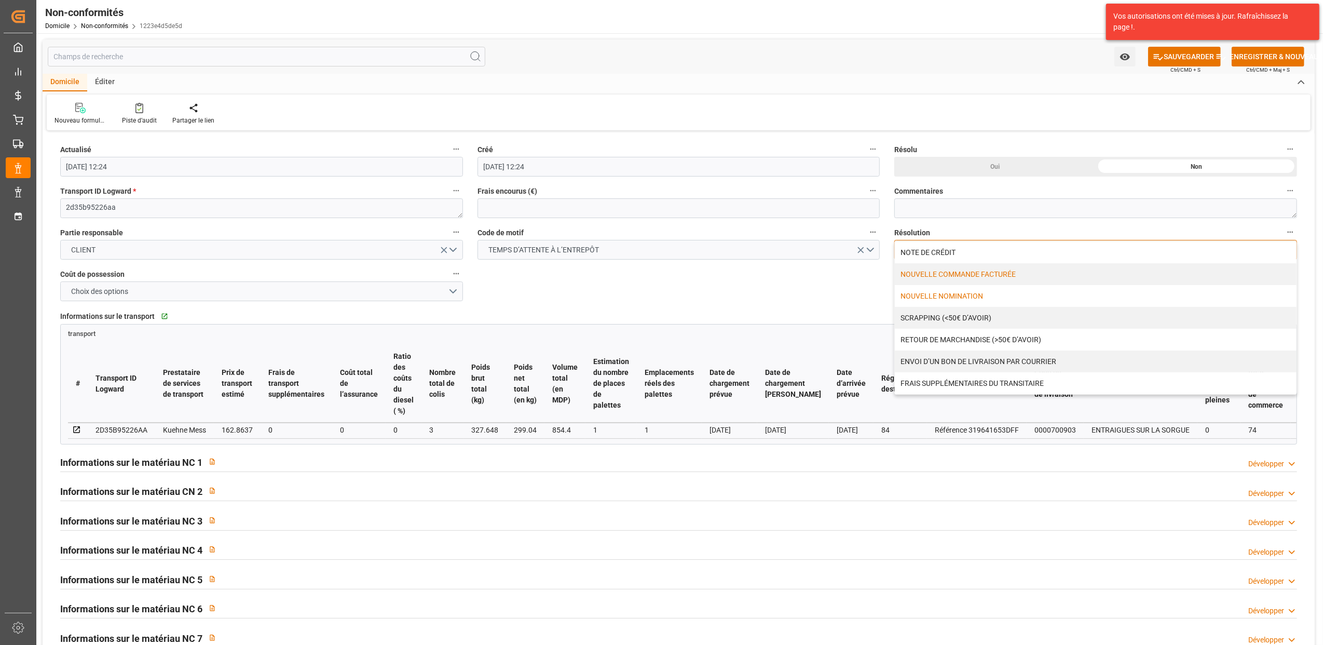
click at [945, 289] on div "NOUVELLE NOMINATION" at bounding box center [1096, 296] width 402 height 22
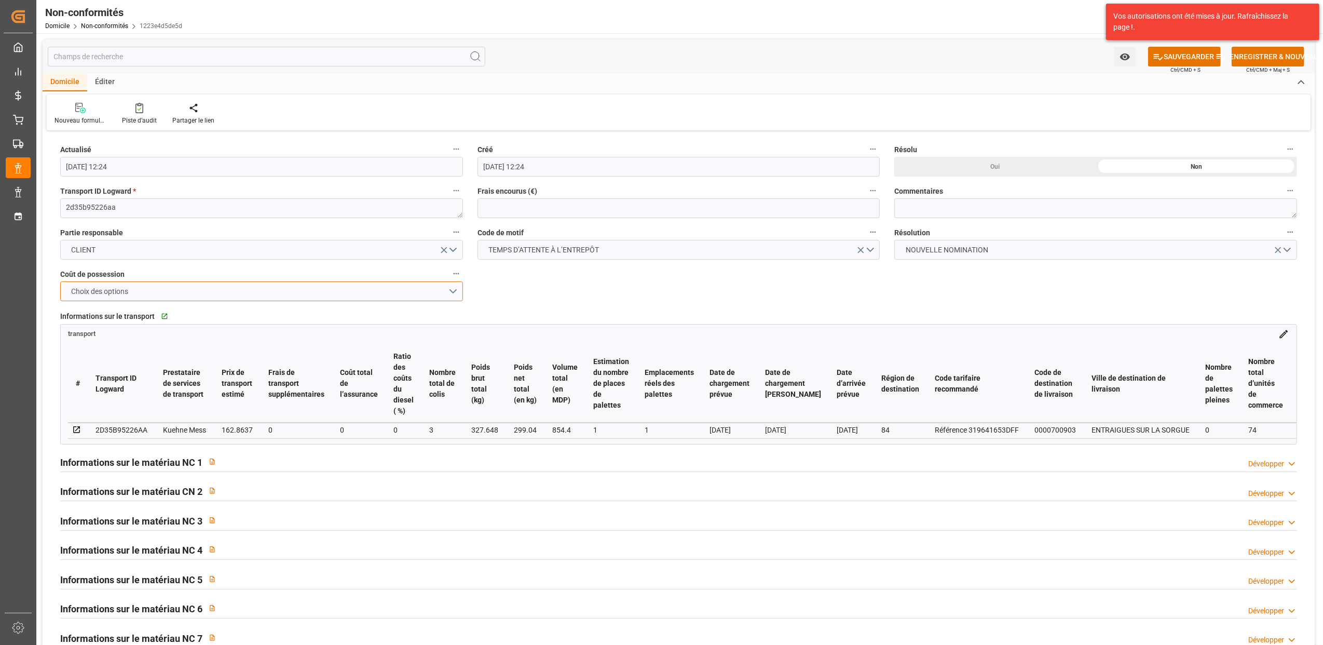
click at [457, 289] on button "Choix des options" at bounding box center [261, 291] width 403 height 20
click at [94, 317] on div "MELITTA" at bounding box center [262, 316] width 402 height 22
click at [907, 208] on textarea at bounding box center [1095, 208] width 403 height 20
type textarea "LITIGE 1030 BL 20376857 Non livré le 03/09 car trop d'attente nouveau RDV le 04…"
click at [1207, 59] on font "SAUVEGARDER" at bounding box center [1189, 56] width 50 height 11
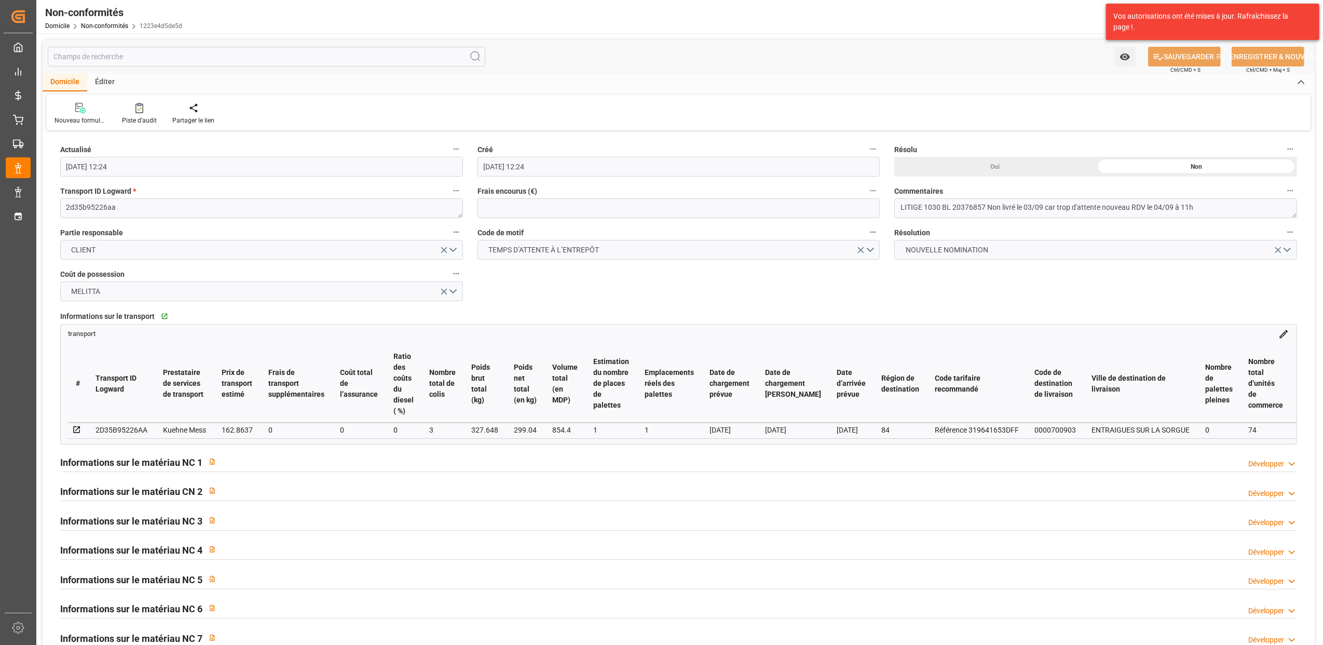
type input "[DATE] 12:27"
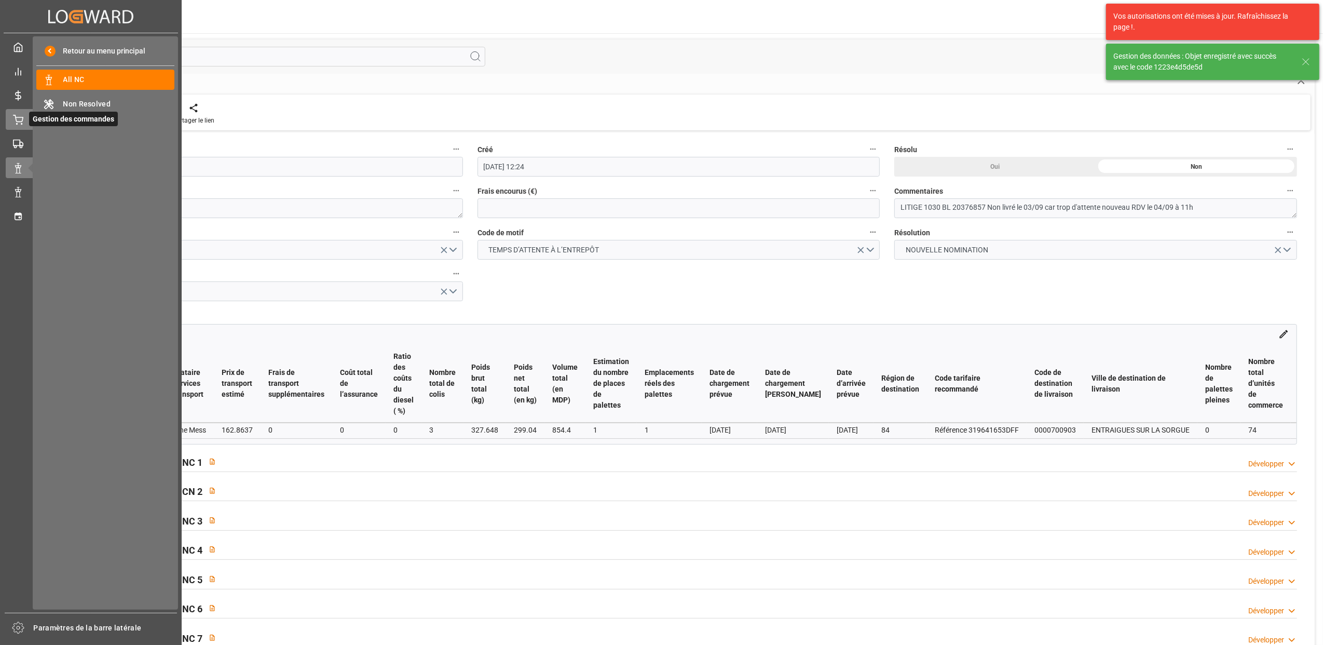
click at [28, 117] on div "Gestion des commandes Gestion des commandes" at bounding box center [91, 119] width 170 height 20
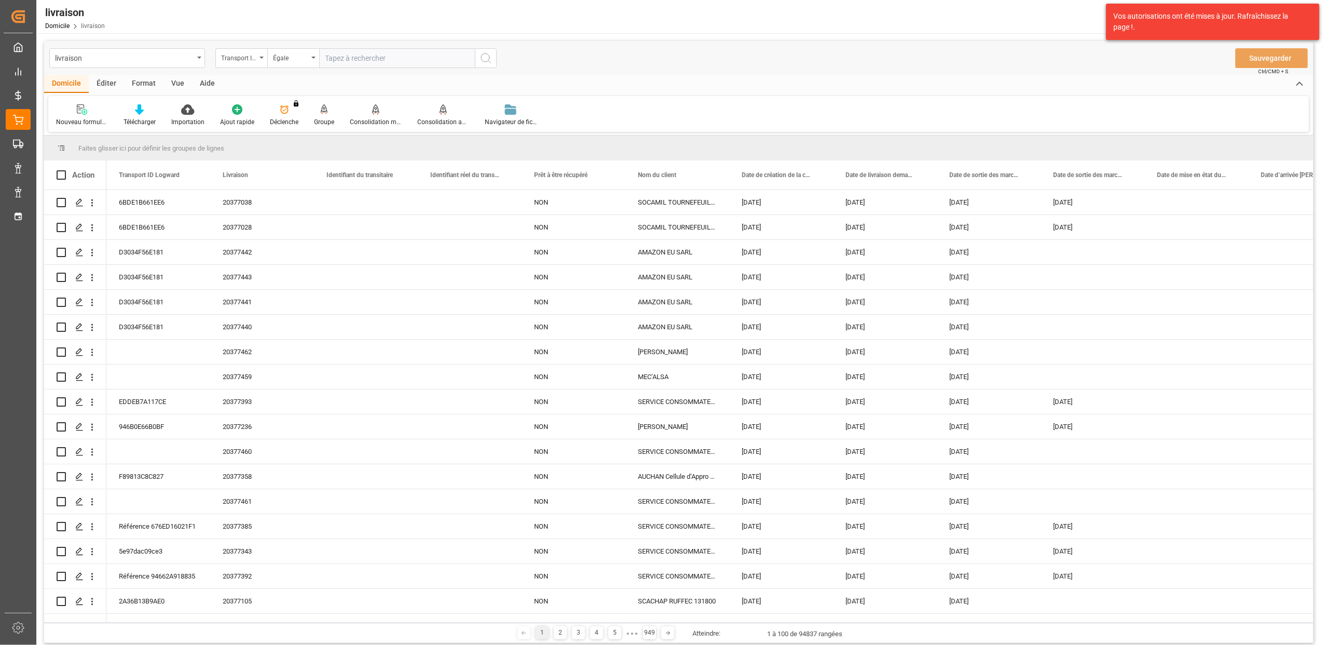
click at [743, 67] on div "livraison Transport ID Logward Égale Sauvegarder Ctrl/CMD + S" at bounding box center [678, 58] width 1269 height 34
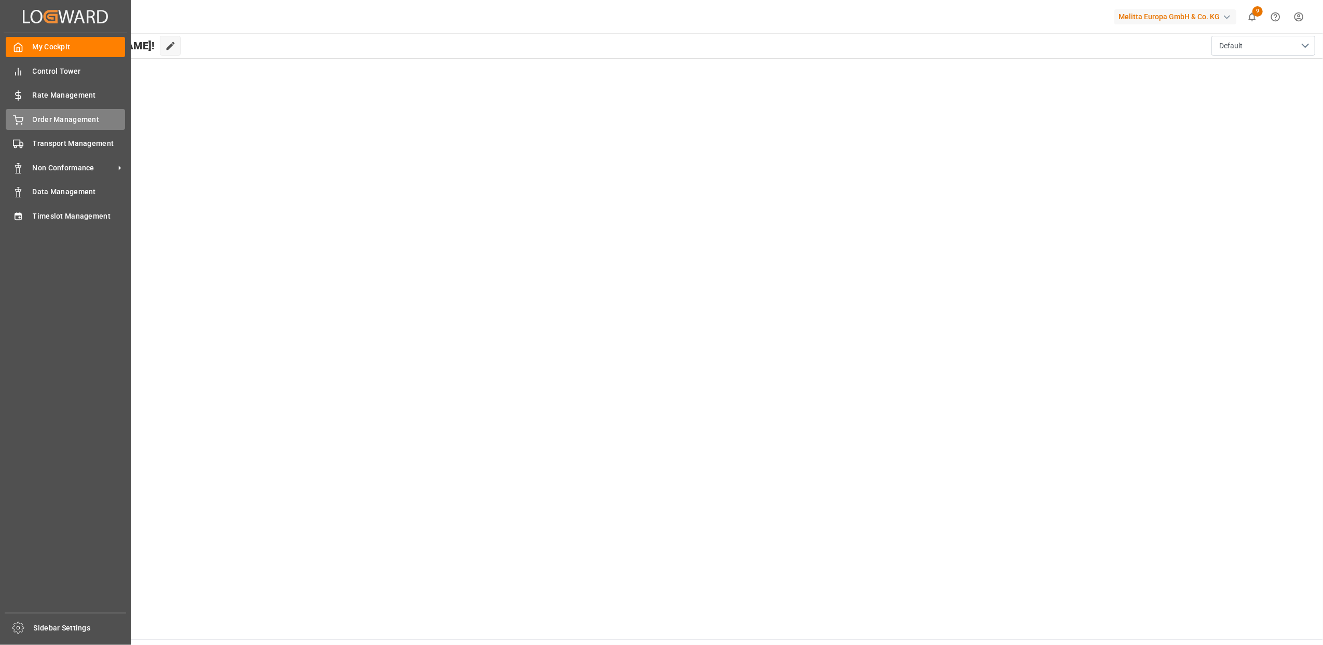
click at [23, 119] on icon at bounding box center [18, 120] width 10 height 10
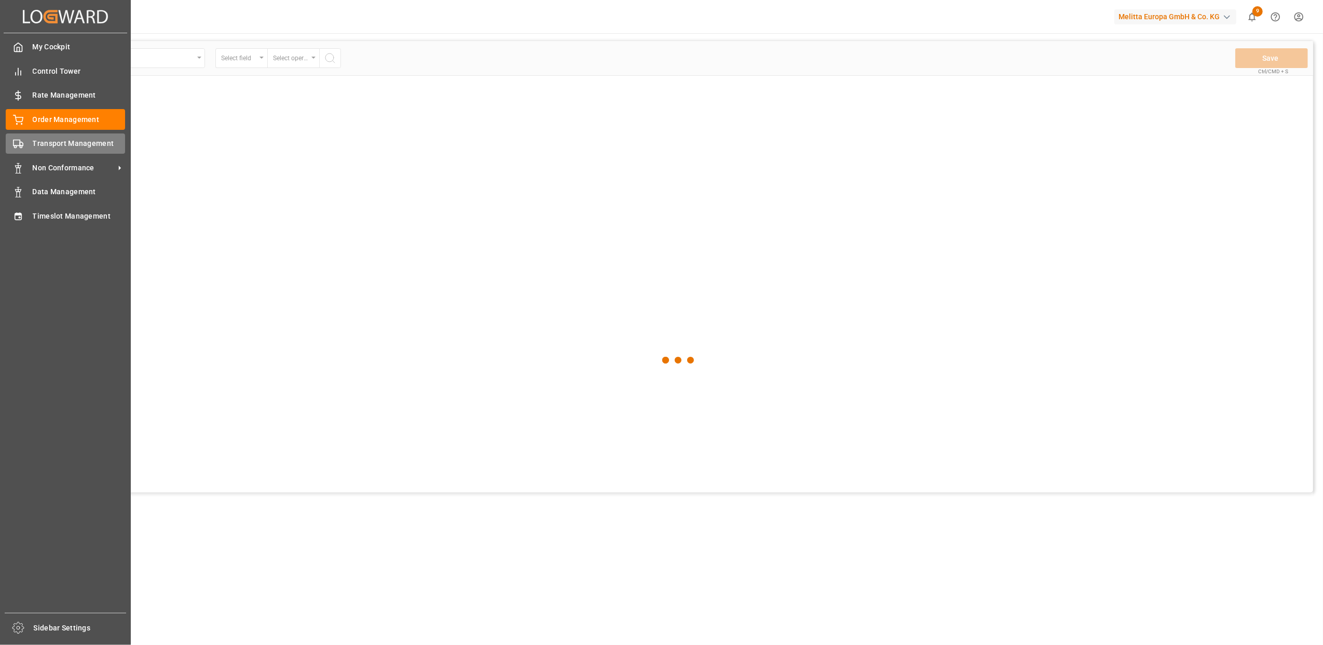
click at [30, 141] on div "Transport Management Transport Management" at bounding box center [65, 143] width 119 height 20
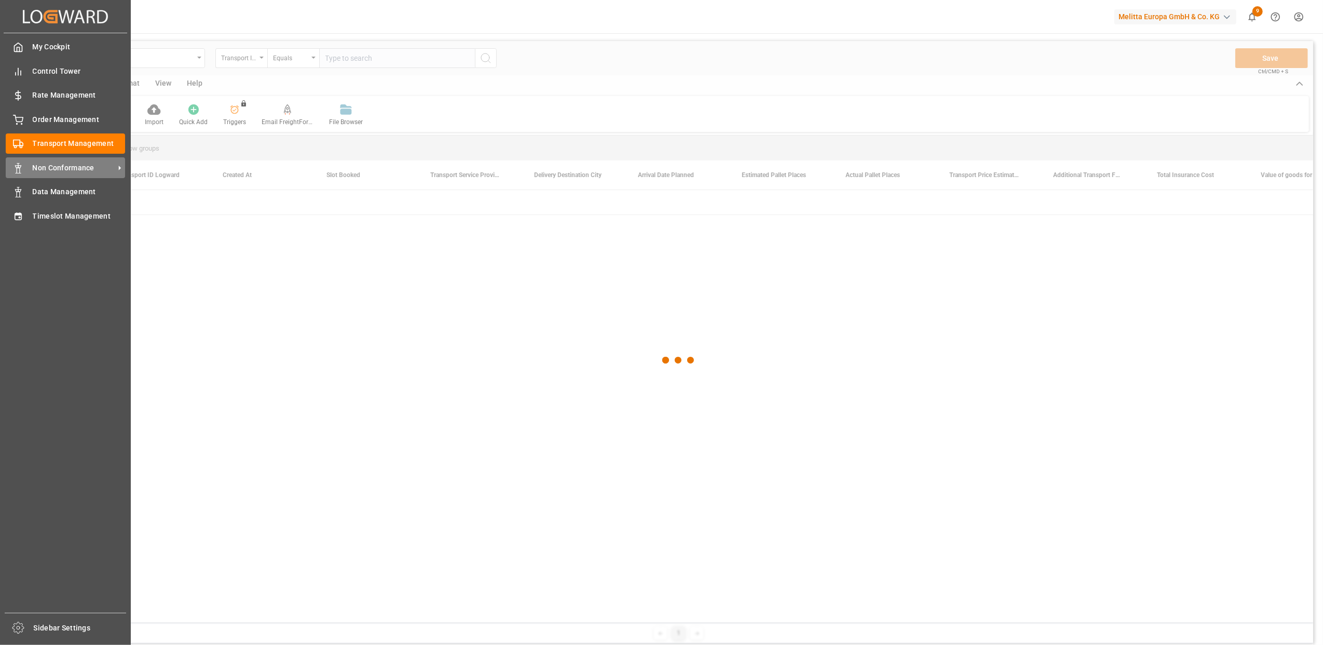
click at [50, 167] on span "Non Conformance" at bounding box center [74, 167] width 82 height 11
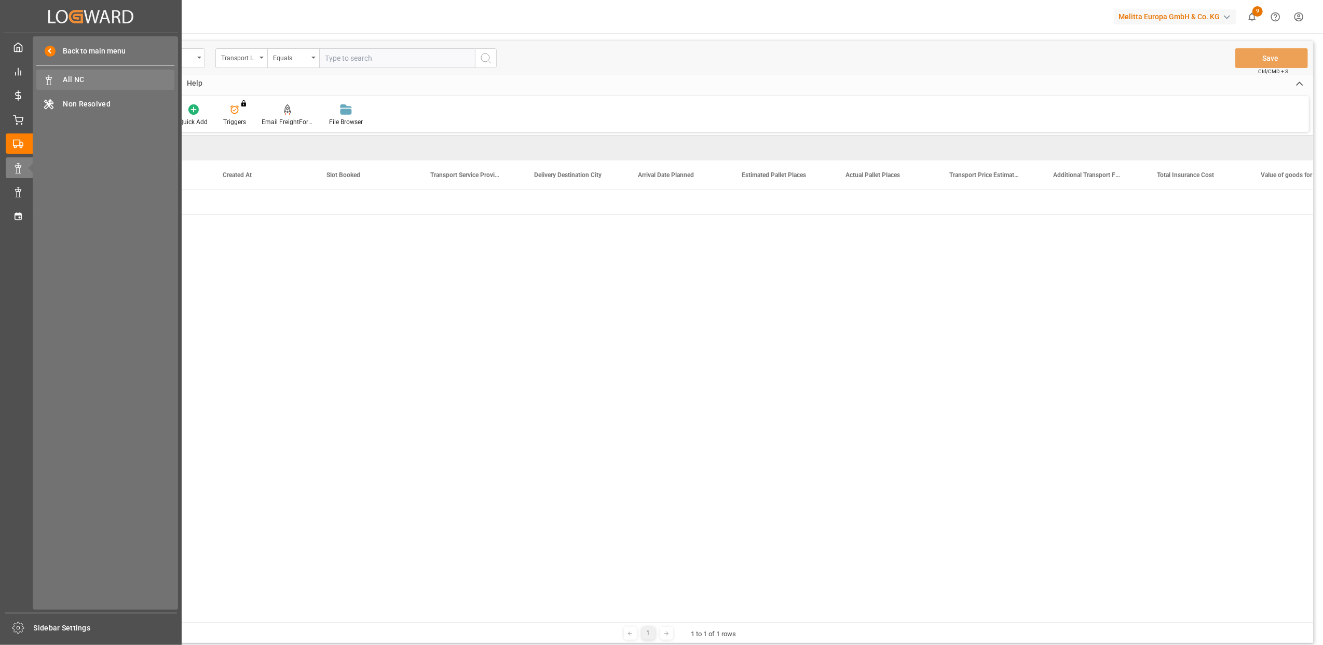
click at [81, 79] on span "All NC" at bounding box center [119, 79] width 112 height 11
